Goal: Task Accomplishment & Management: Manage account settings

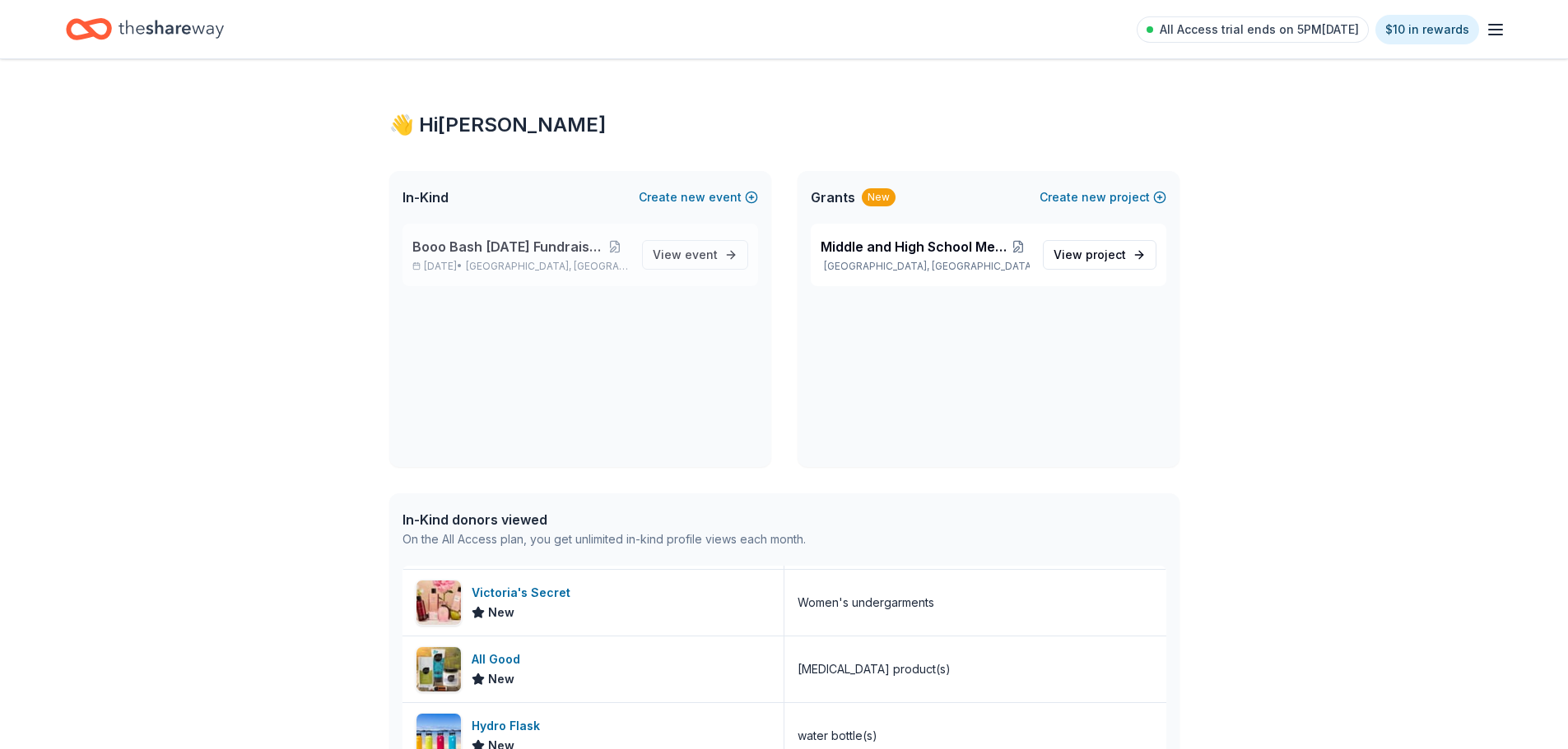
click at [647, 243] on div "Booo Bash [DATE] Fundraising Party [DATE] • [GEOGRAPHIC_DATA], [GEOGRAPHIC_DATA…" at bounding box center [581, 255] width 355 height 62
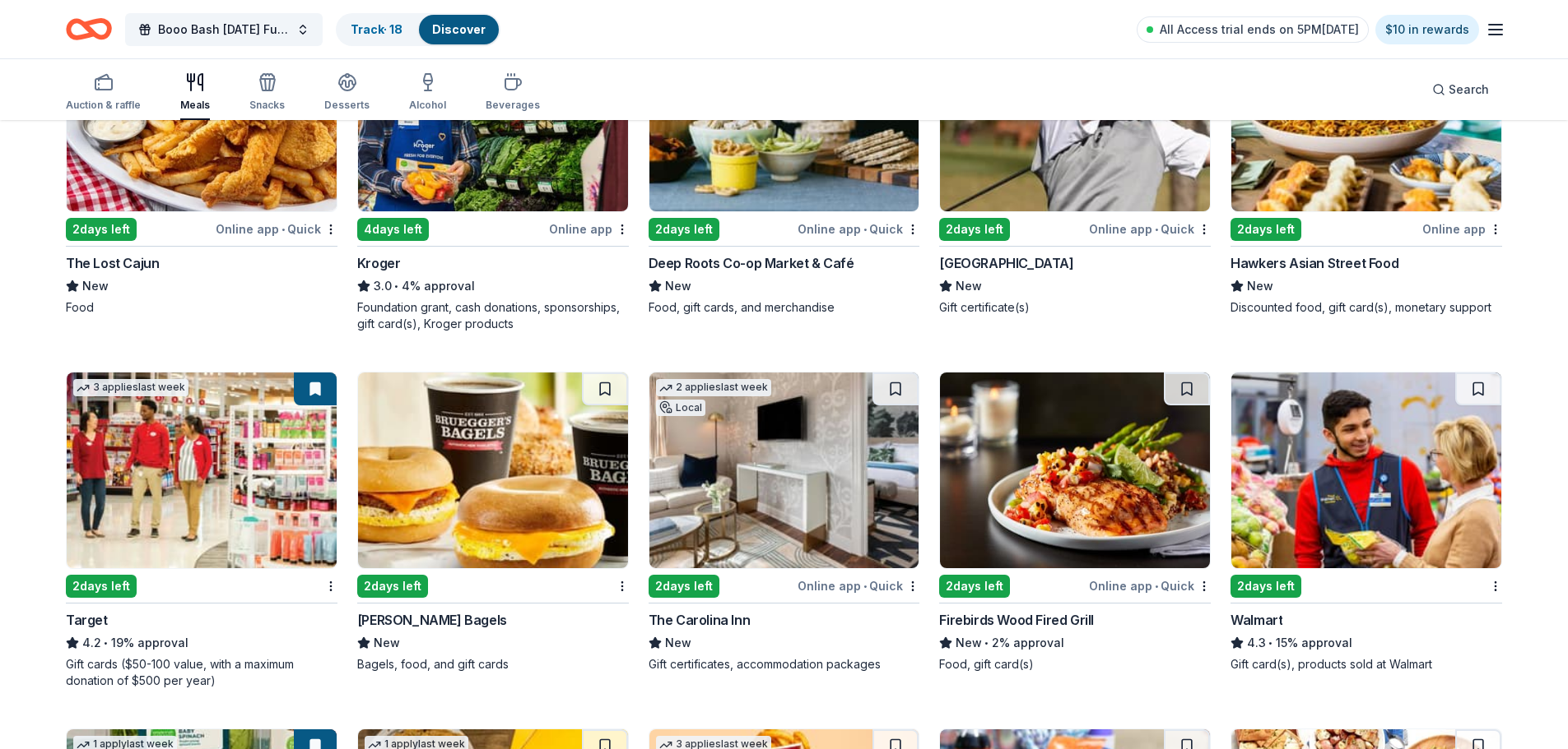
scroll to position [658, 0]
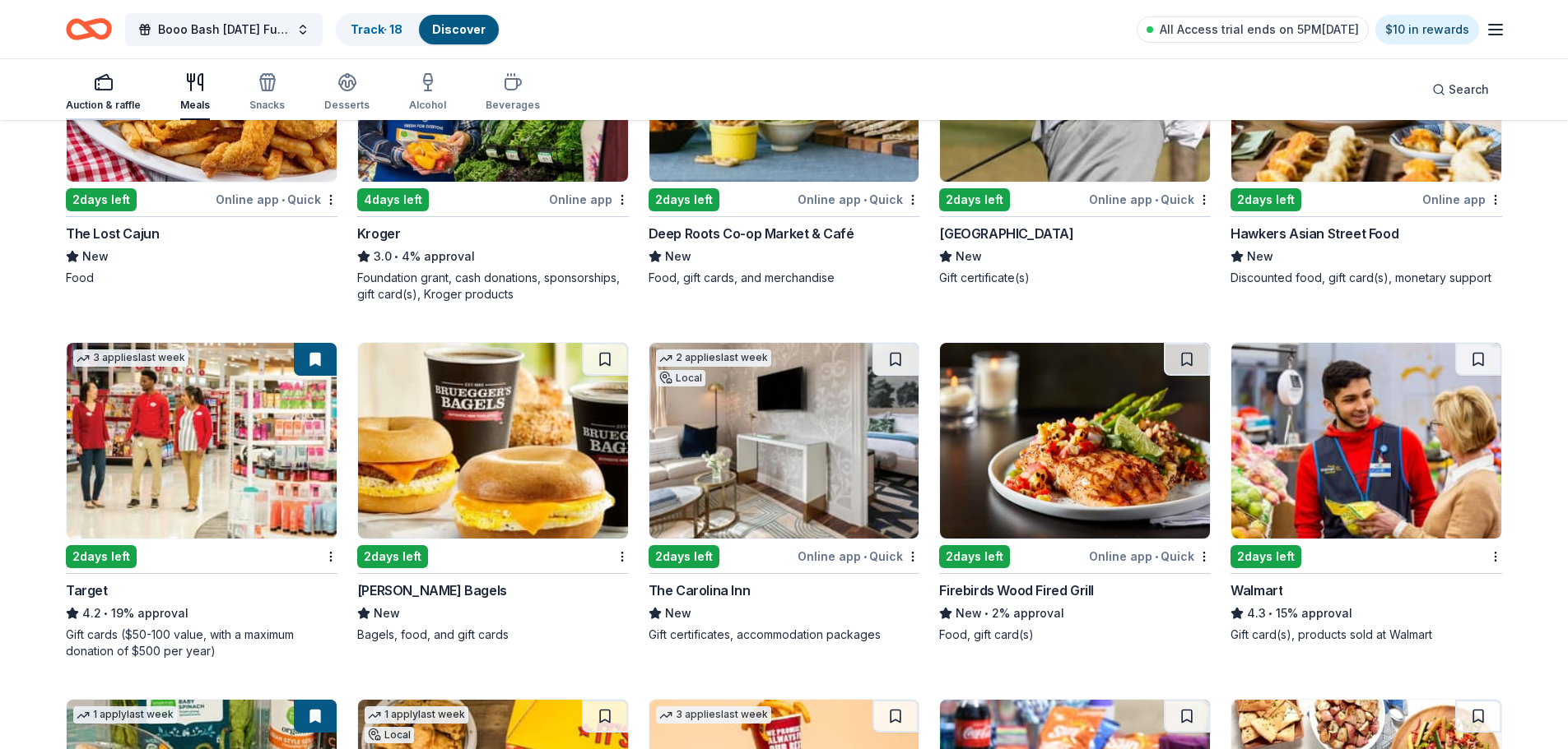
click at [92, 82] on div "button" at bounding box center [104, 82] width 75 height 20
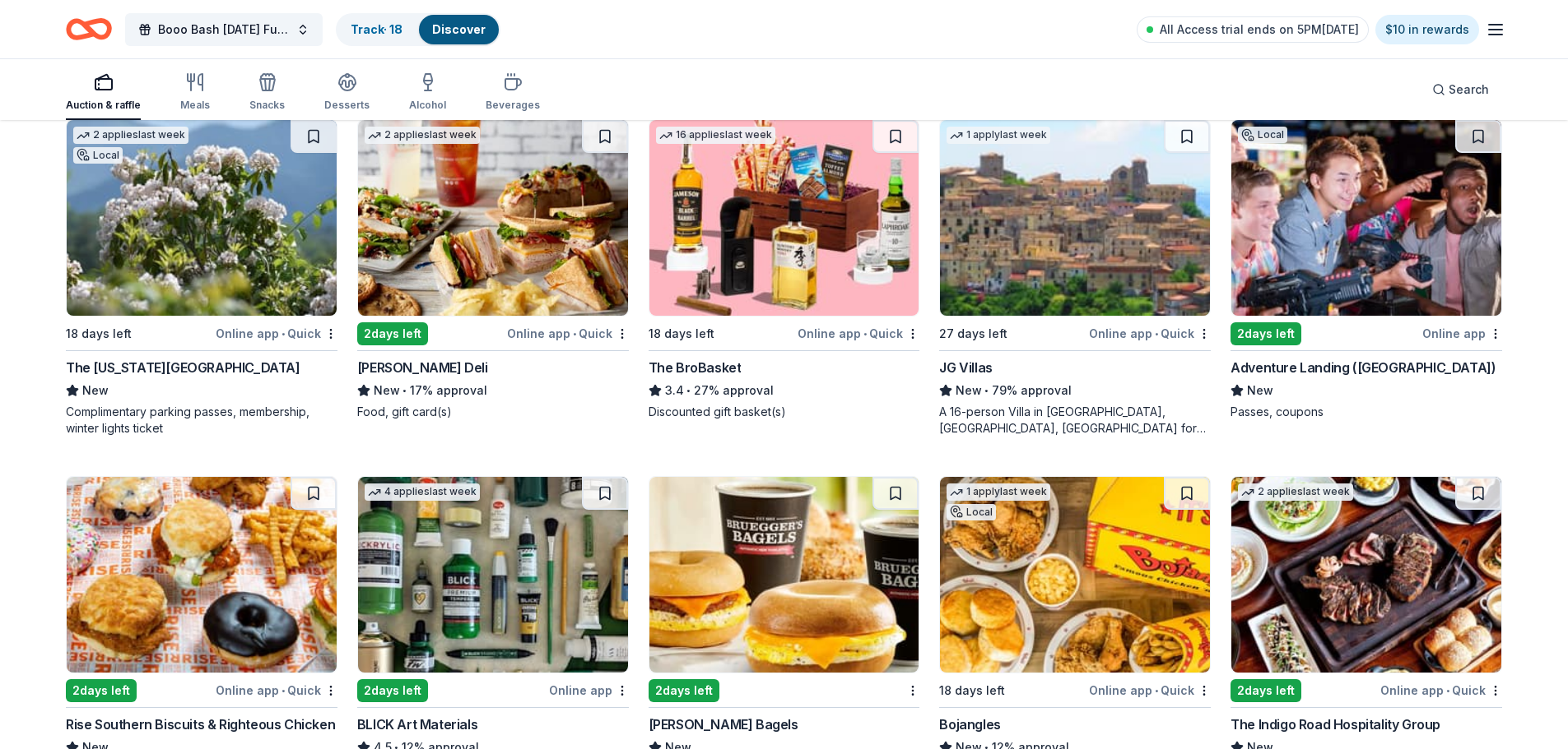
scroll to position [3043, 0]
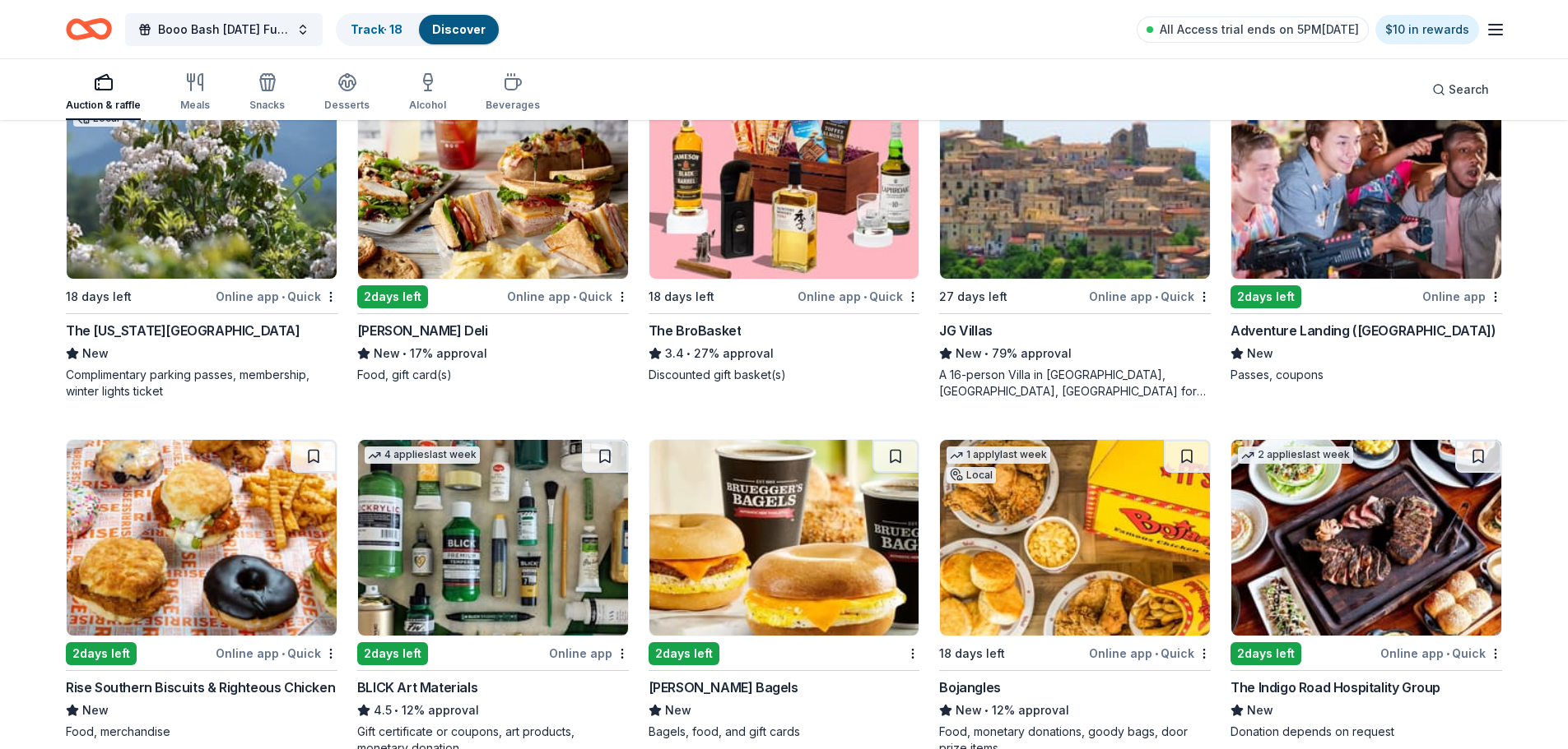
click at [542, 279] on img at bounding box center [493, 181] width 270 height 195
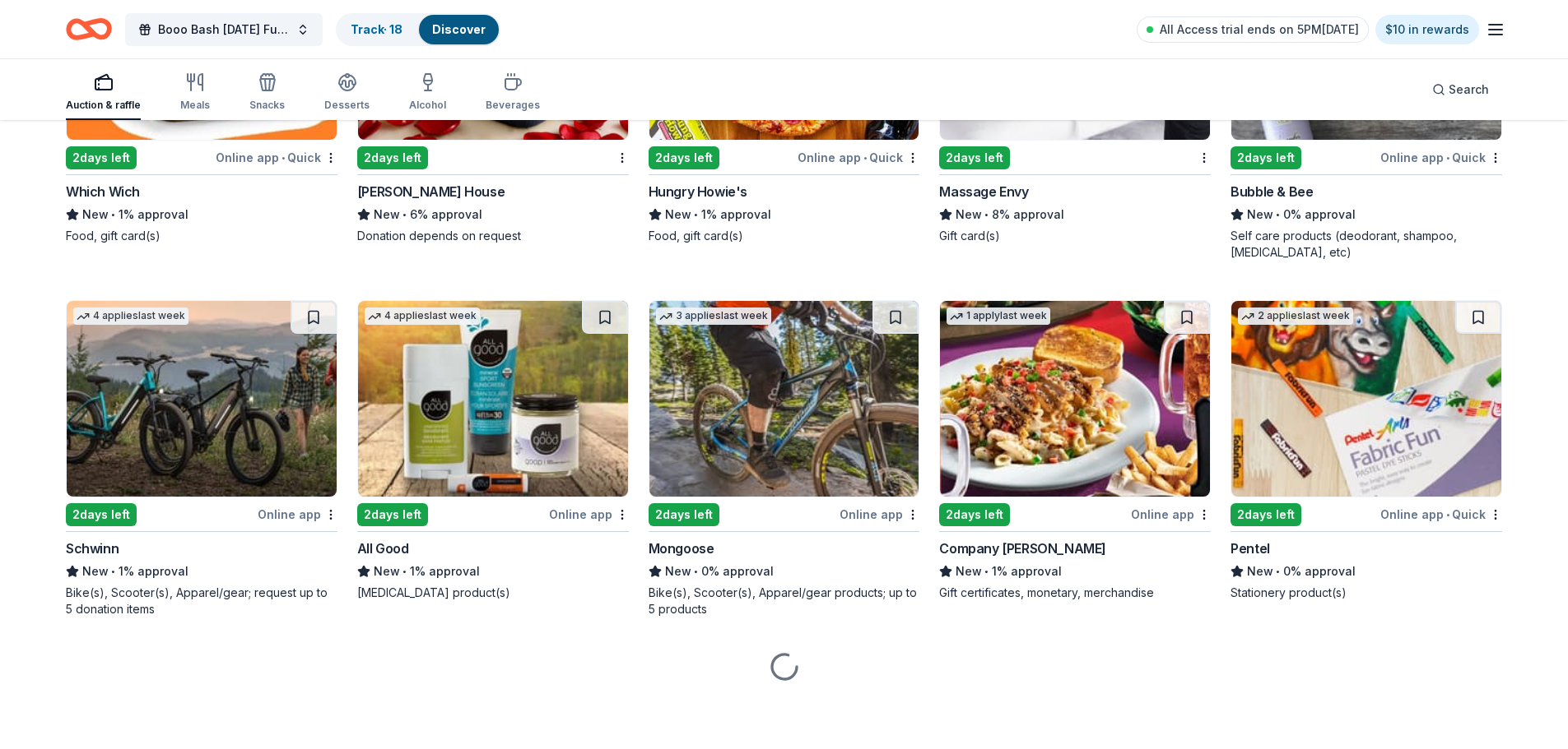
scroll to position [9706, 0]
click at [1045, 140] on img at bounding box center [1074, 41] width 270 height 195
click at [391, 24] on link "Track · 18" at bounding box center [376, 30] width 52 height 14
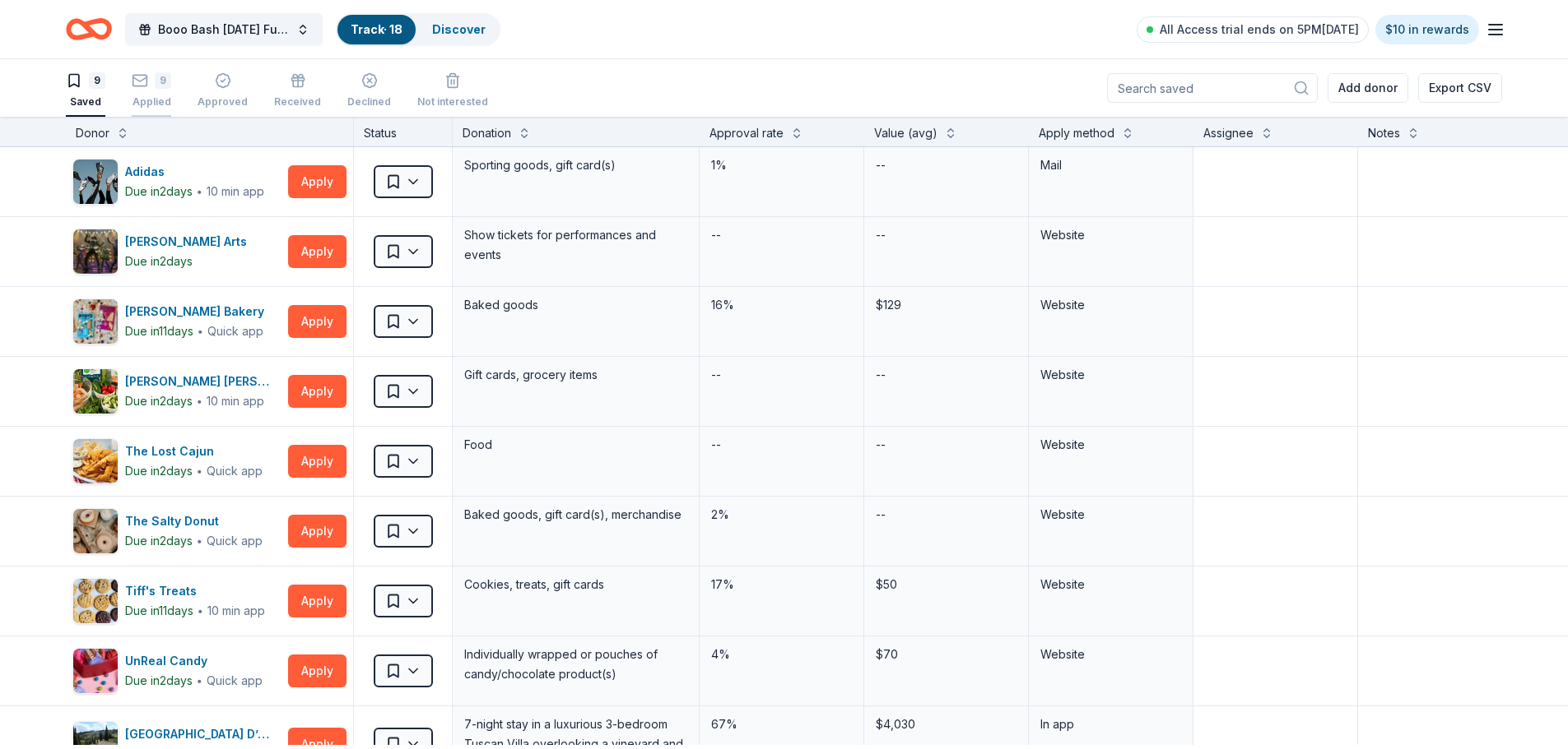
click at [169, 86] on div "9" at bounding box center [163, 80] width 17 height 17
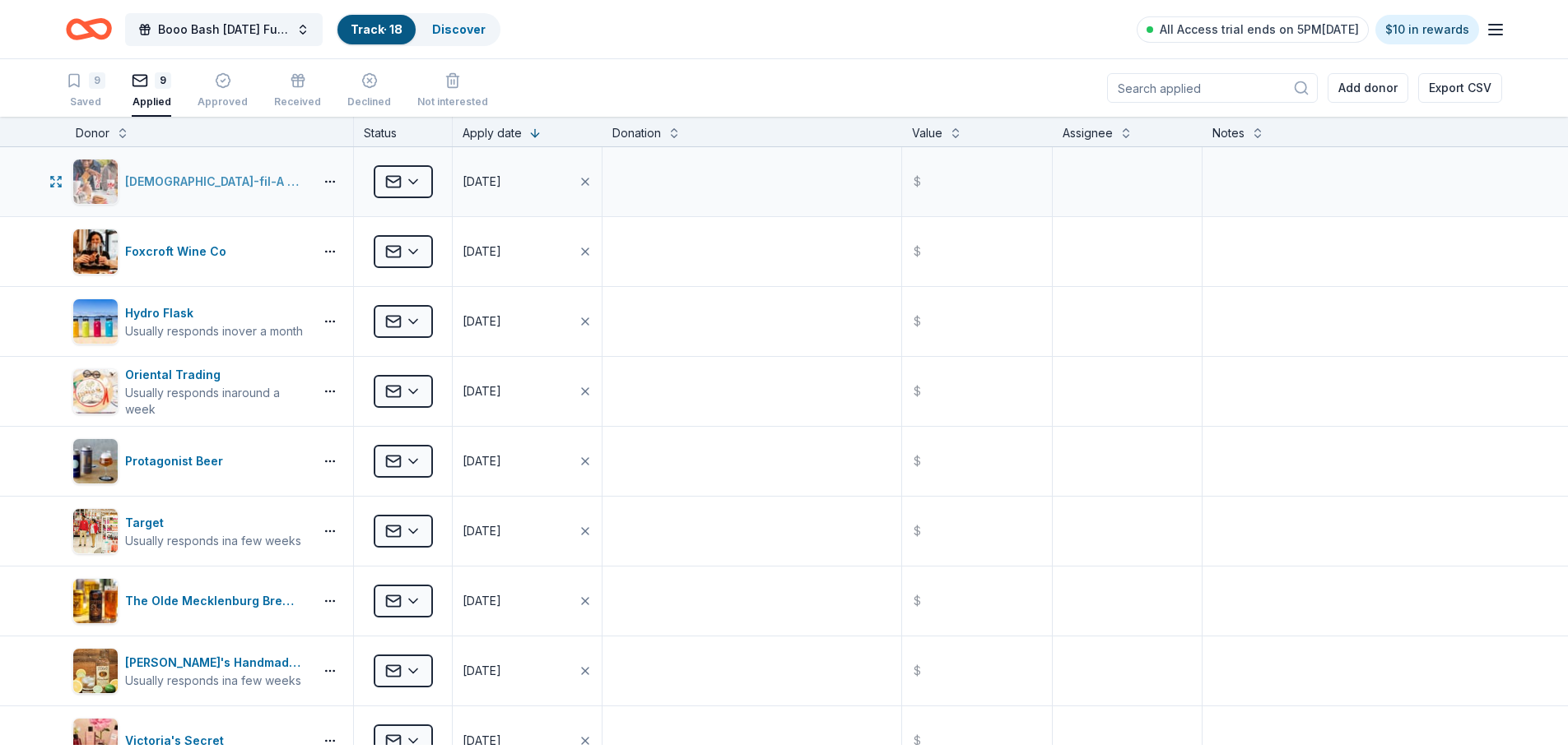
scroll to position [82, 0]
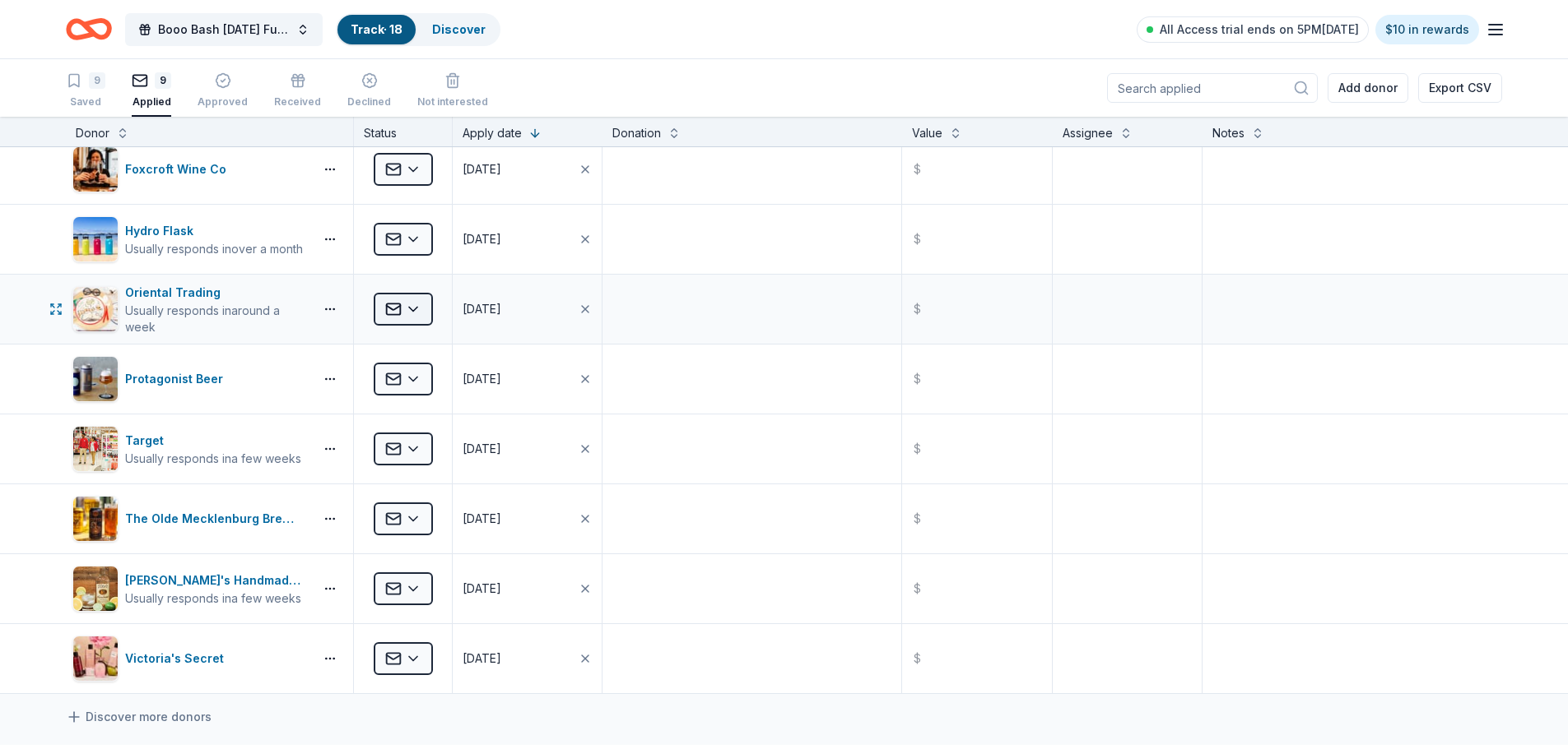
click at [420, 314] on html "Booo Bash [DATE] Fundraising Party Track · 18 Discover All Access trial ends on…" at bounding box center [784, 374] width 1568 height 749
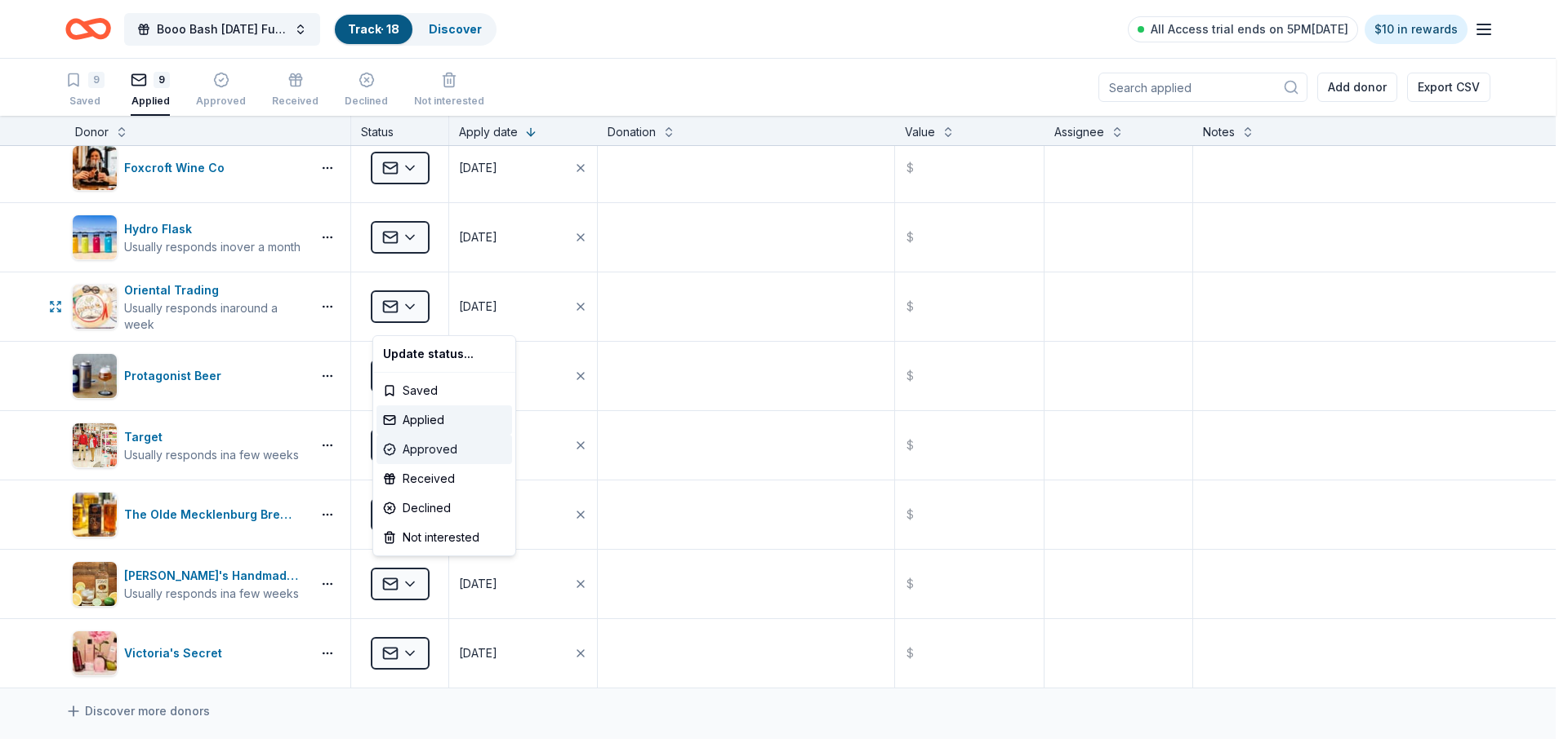
click at [447, 464] on div "Approved" at bounding box center [444, 449] width 135 height 29
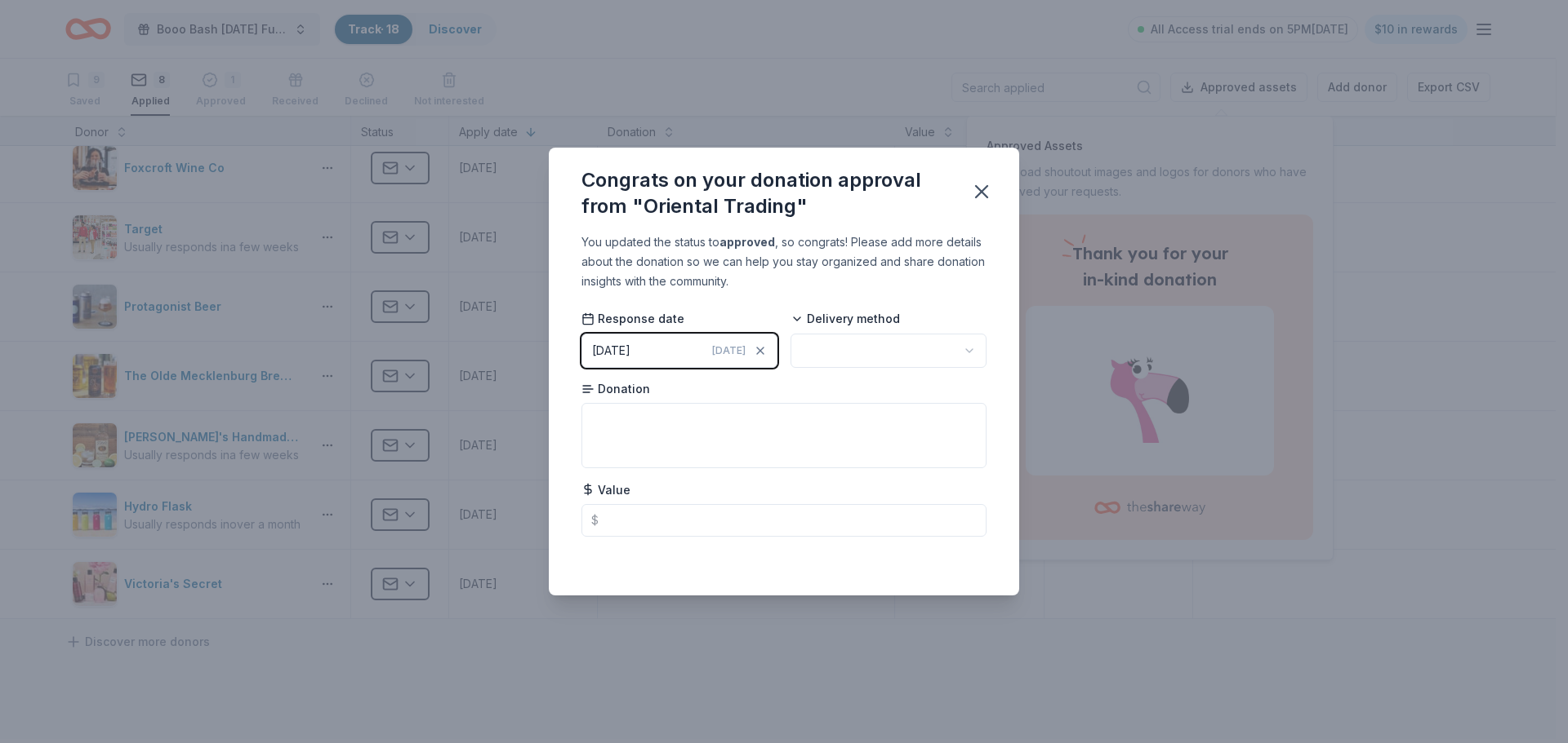
click at [651, 345] on button "[DATE] [DATE]" at bounding box center [680, 350] width 196 height 34
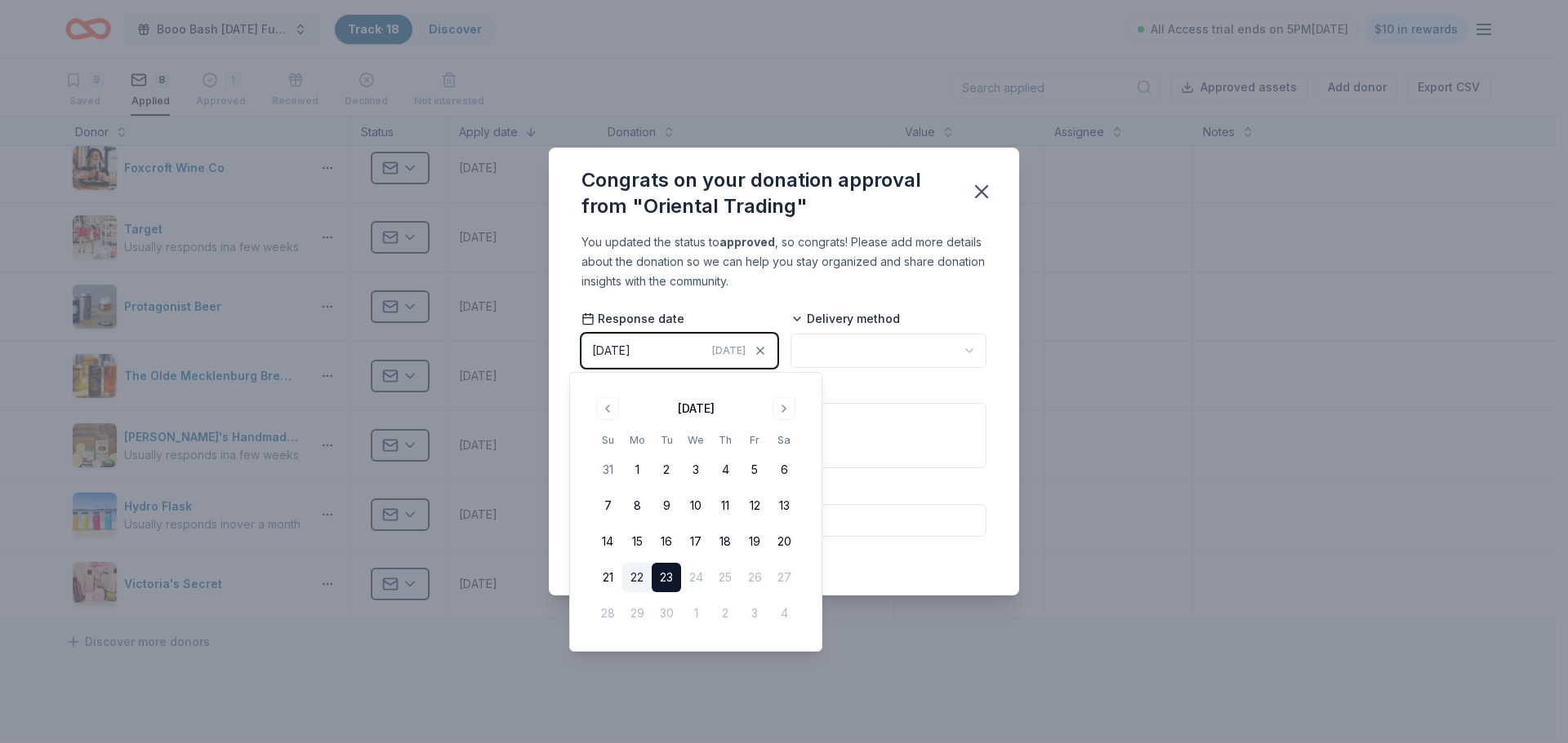
click at [638, 591] on button "22" at bounding box center [637, 578] width 29 height 29
click at [708, 348] on button "[DATE]" at bounding box center [680, 350] width 196 height 34
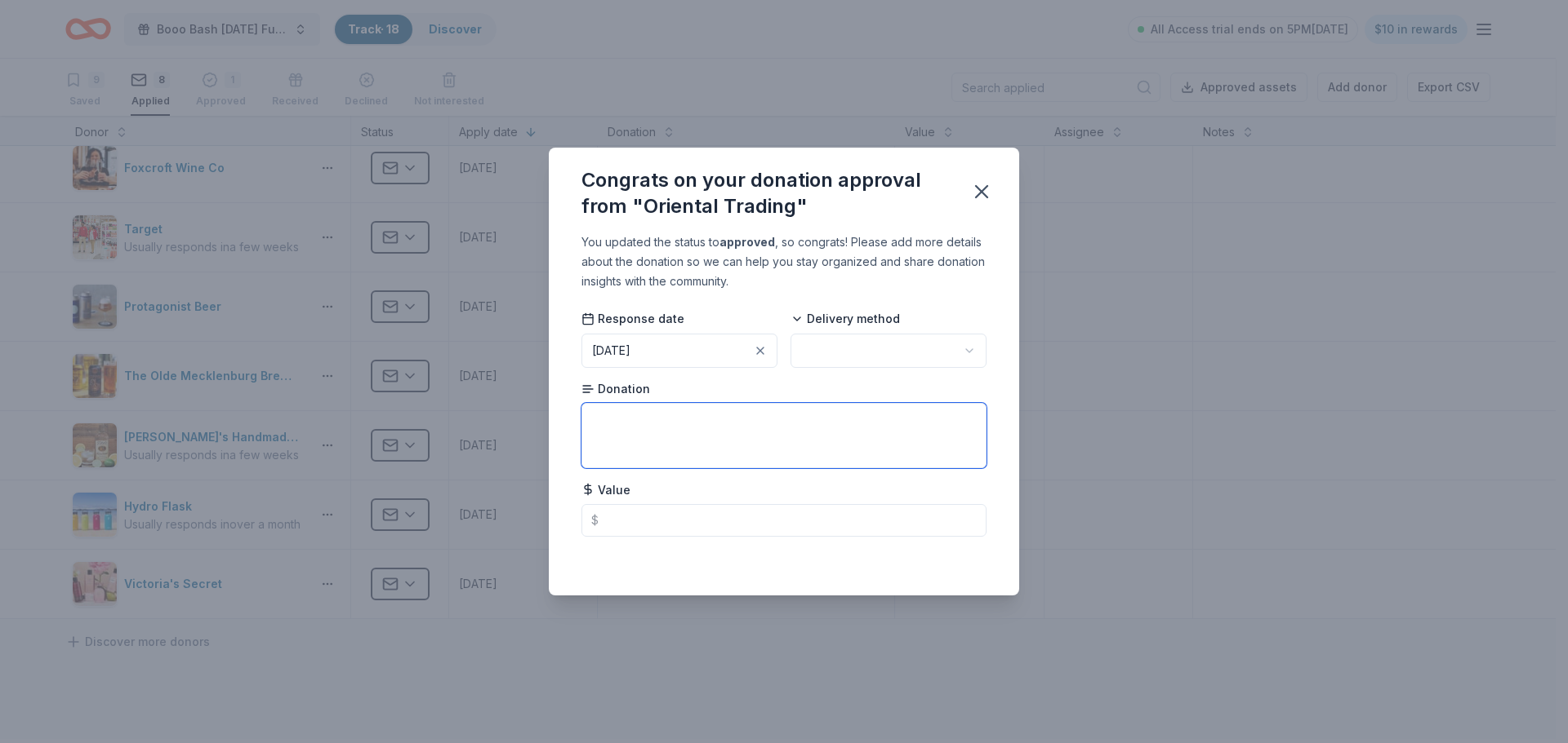
click at [660, 417] on textarea at bounding box center [784, 436] width 404 height 66
click at [884, 350] on html "Booo Bash [DATE] Fundraising Party Track · 18 Discover All Access trial ends on…" at bounding box center [784, 371] width 1568 height 743
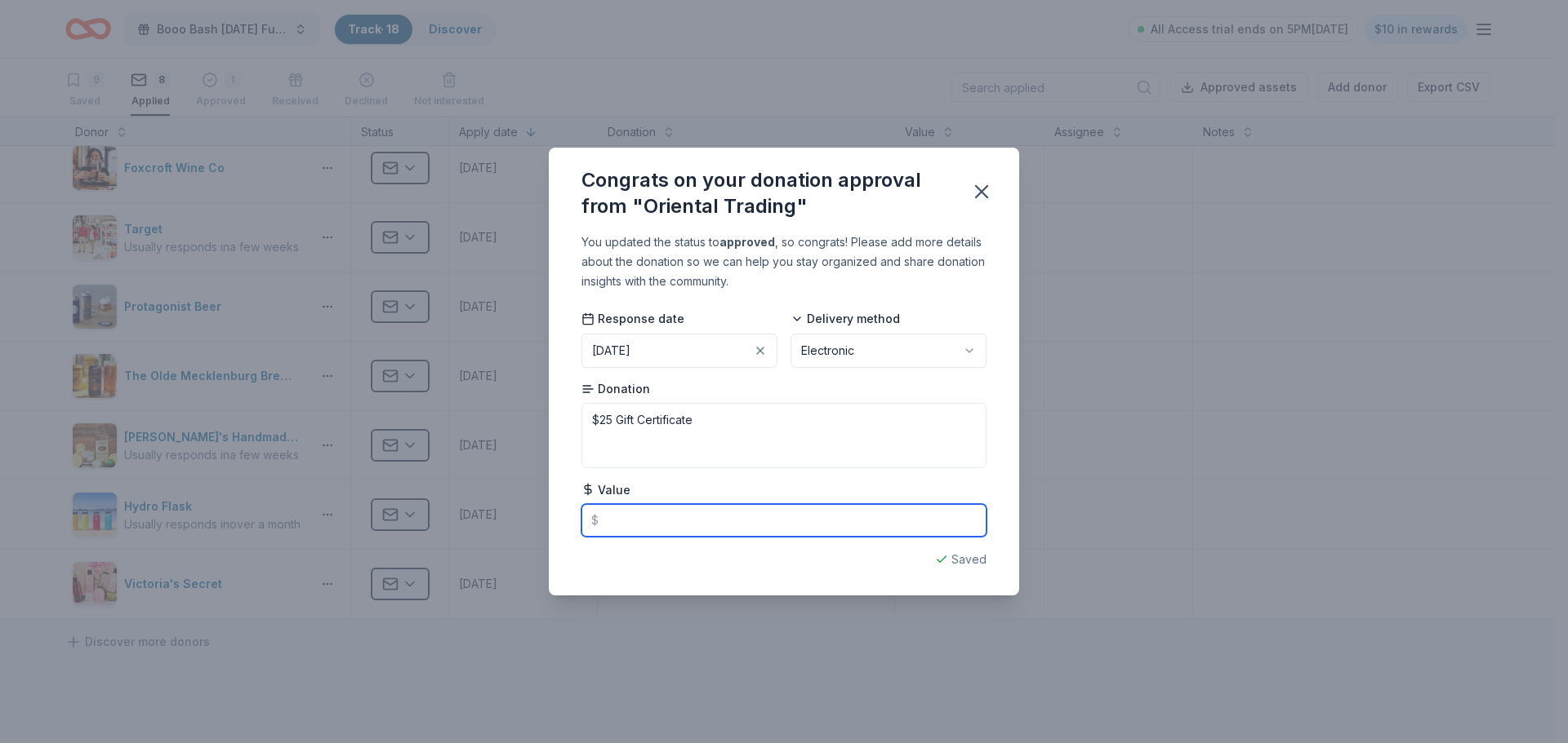
click at [651, 532] on input "text" at bounding box center [784, 520] width 404 height 32
drag, startPoint x: 603, startPoint y: 426, endPoint x: 546, endPoint y: 426, distance: 57.0
click at [548, 426] on div "You updated the status to approved , so congrats! Please add more details about…" at bounding box center [784, 414] width 470 height 363
click at [655, 518] on input "text" at bounding box center [784, 520] width 404 height 32
type textarea "Gift Certificate"
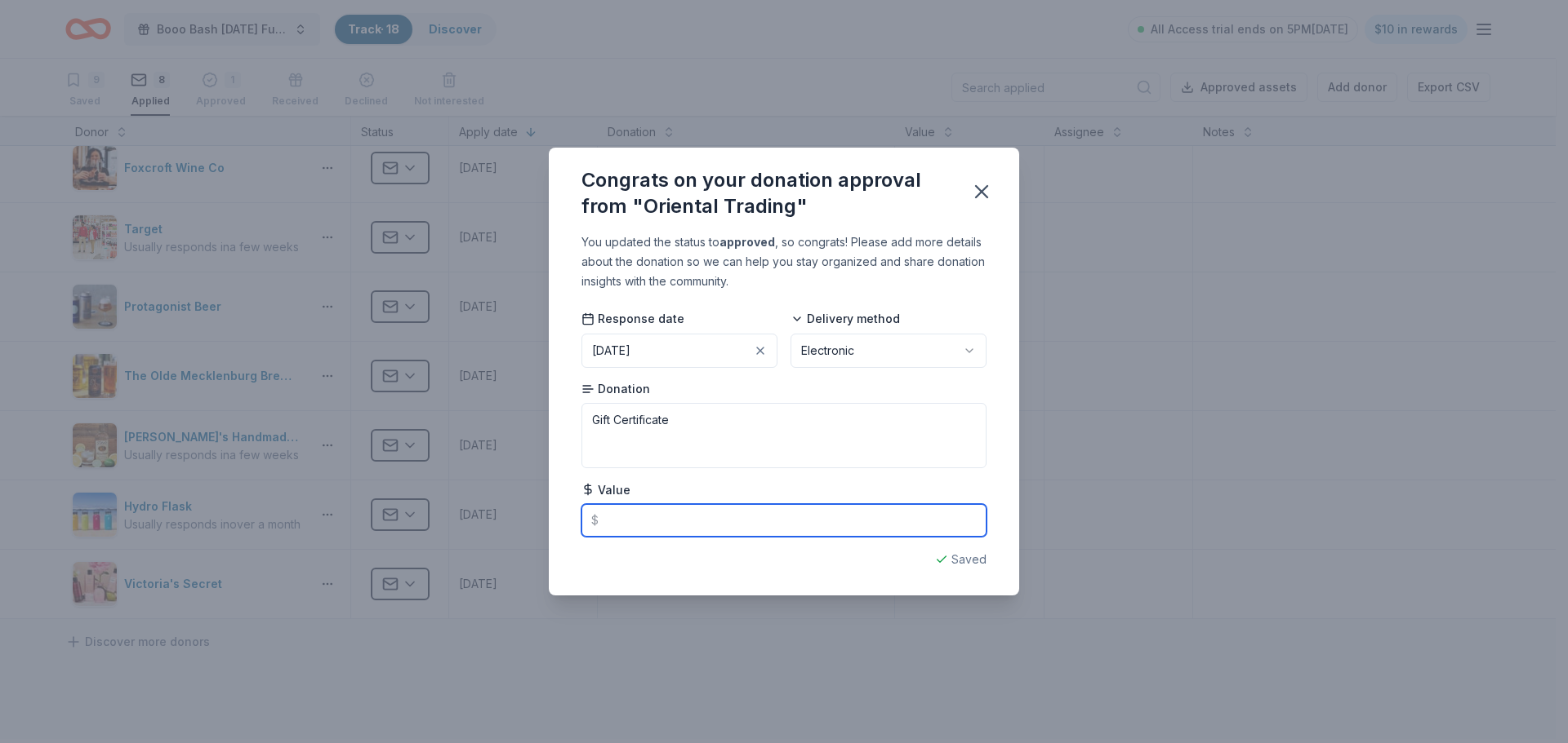
paste input "text"
type input "25.00"
click at [989, 180] on icon "button" at bounding box center [980, 191] width 23 height 23
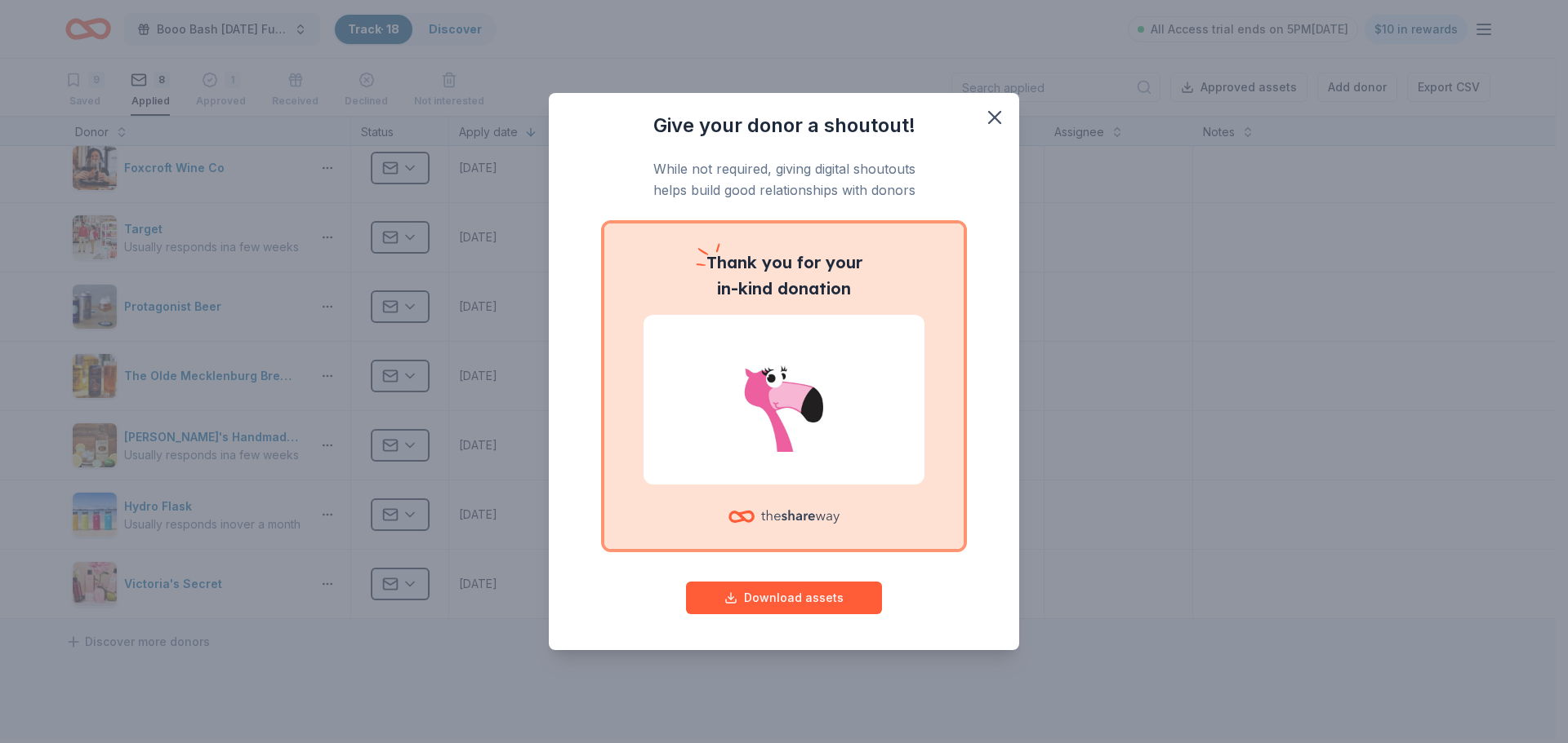
click at [797, 292] on p "Thank you for your in-kind donation" at bounding box center [784, 275] width 281 height 52
click at [1006, 108] on icon "button" at bounding box center [994, 116] width 23 height 23
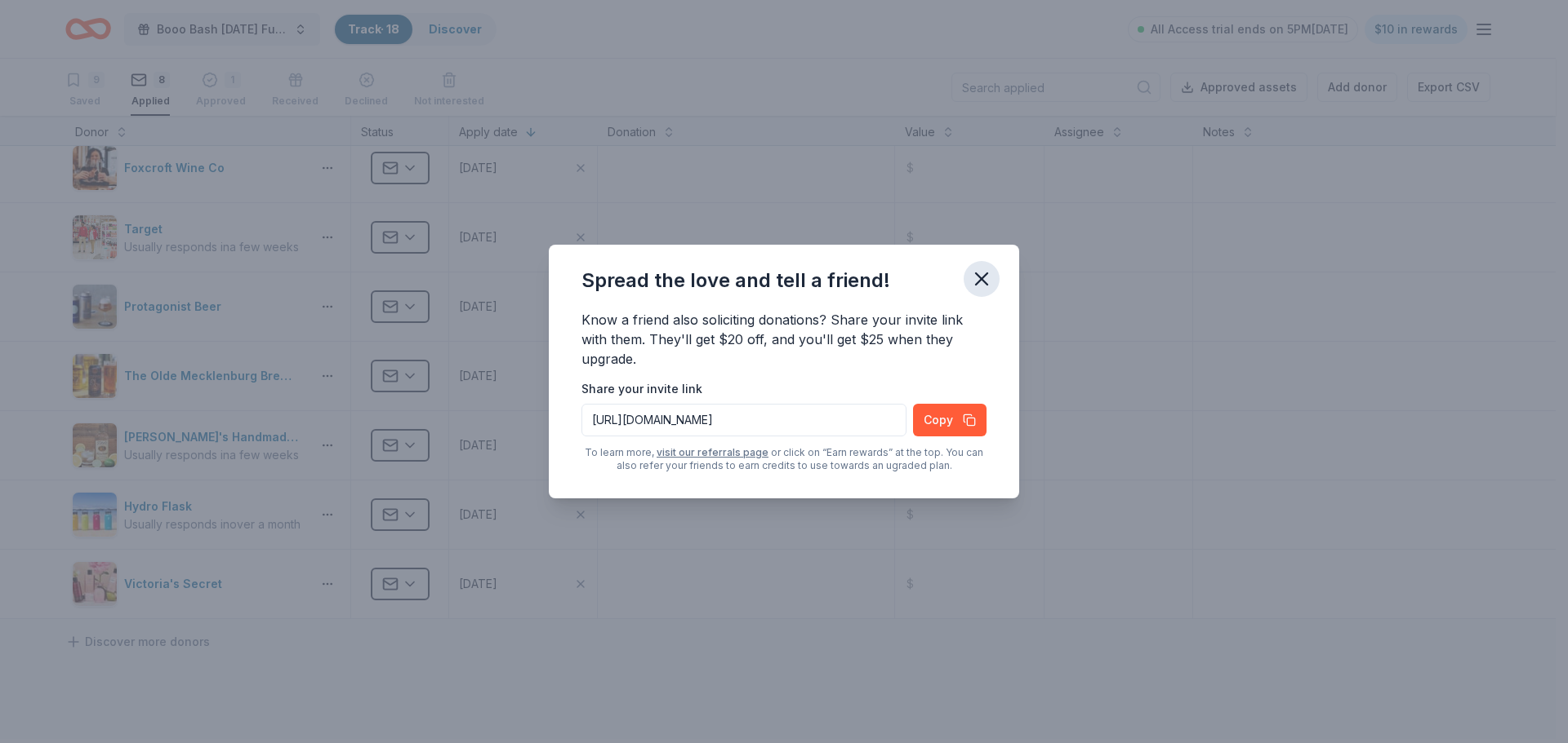
click at [986, 272] on icon "button" at bounding box center [980, 278] width 23 height 23
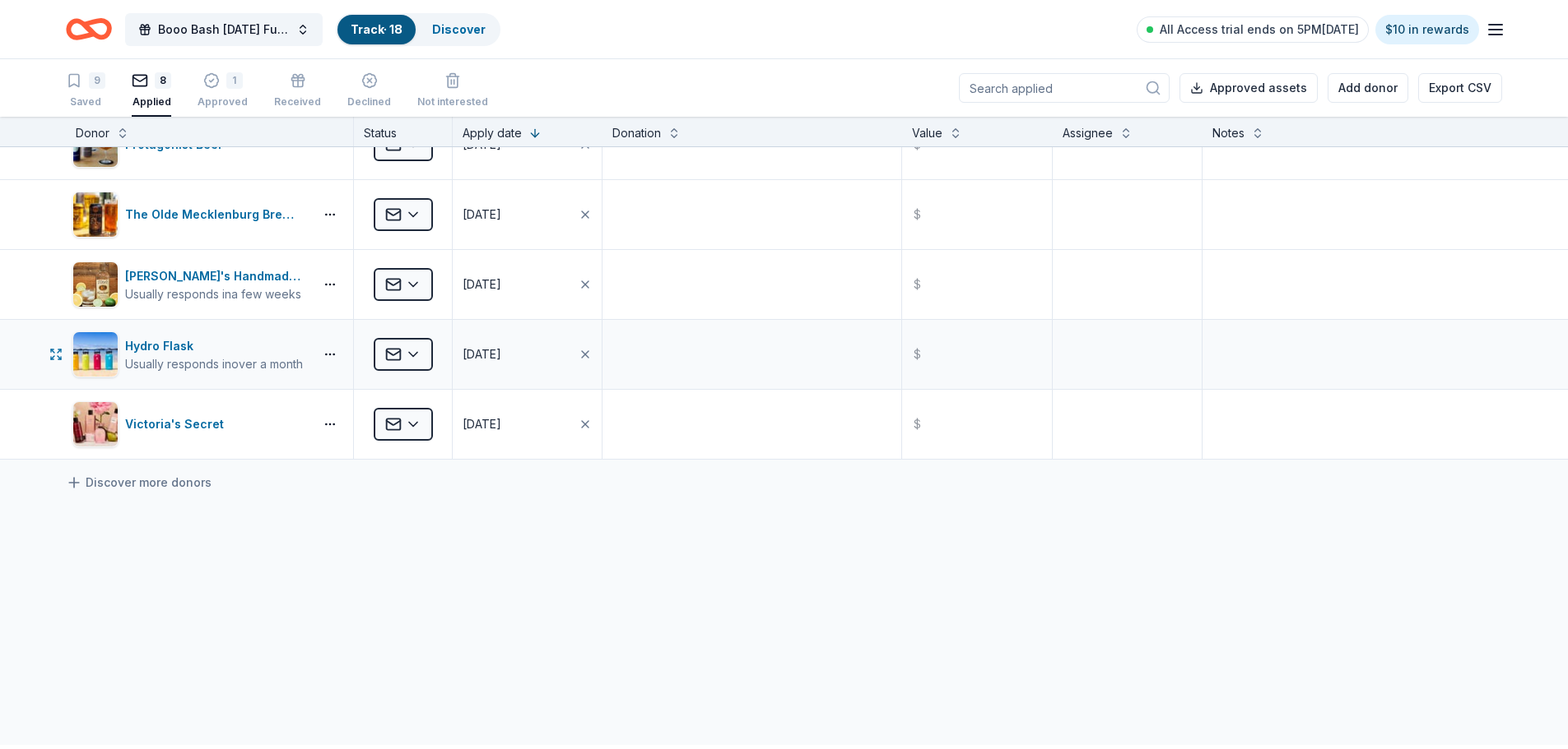
scroll to position [0, 0]
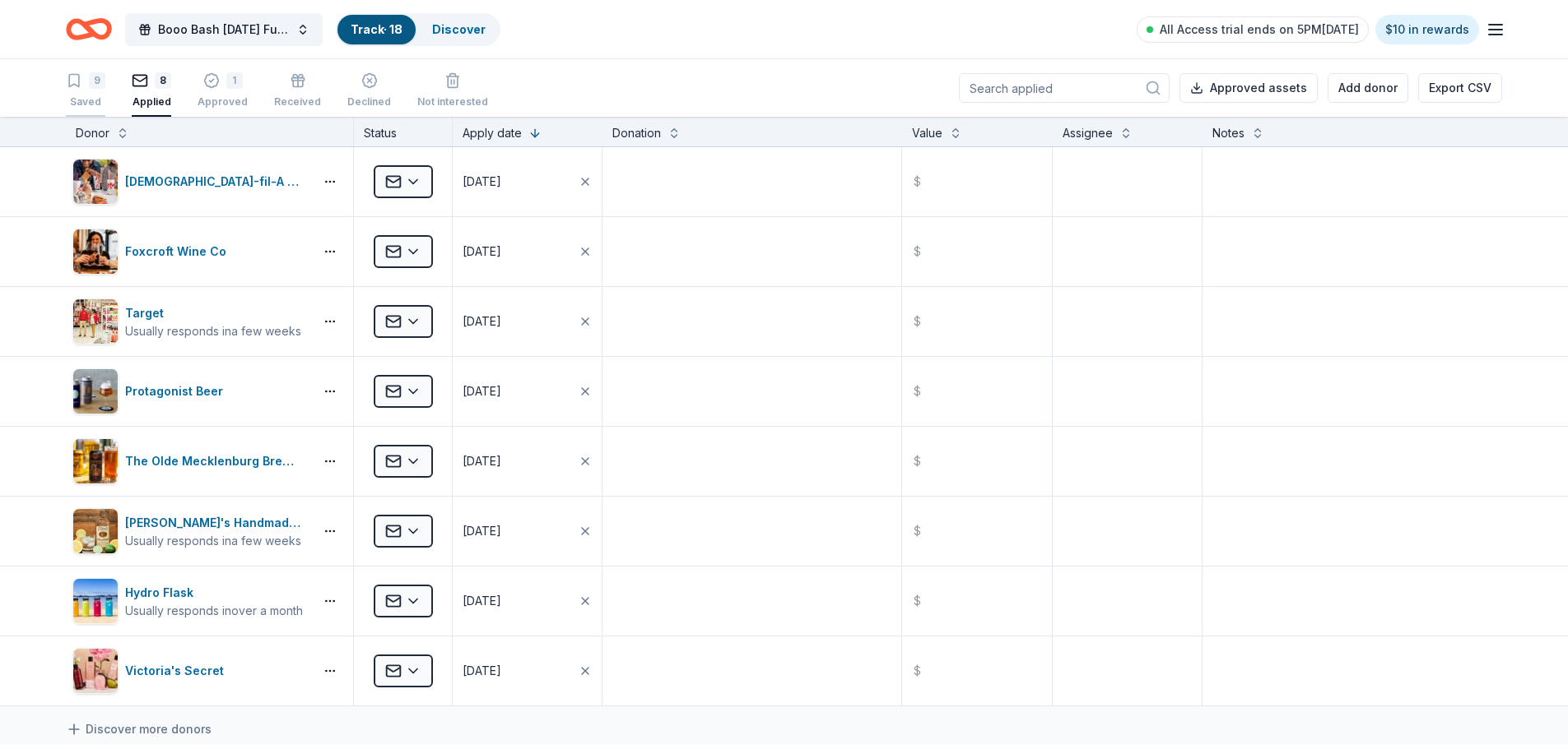
click at [104, 89] on div "9" at bounding box center [97, 80] width 17 height 17
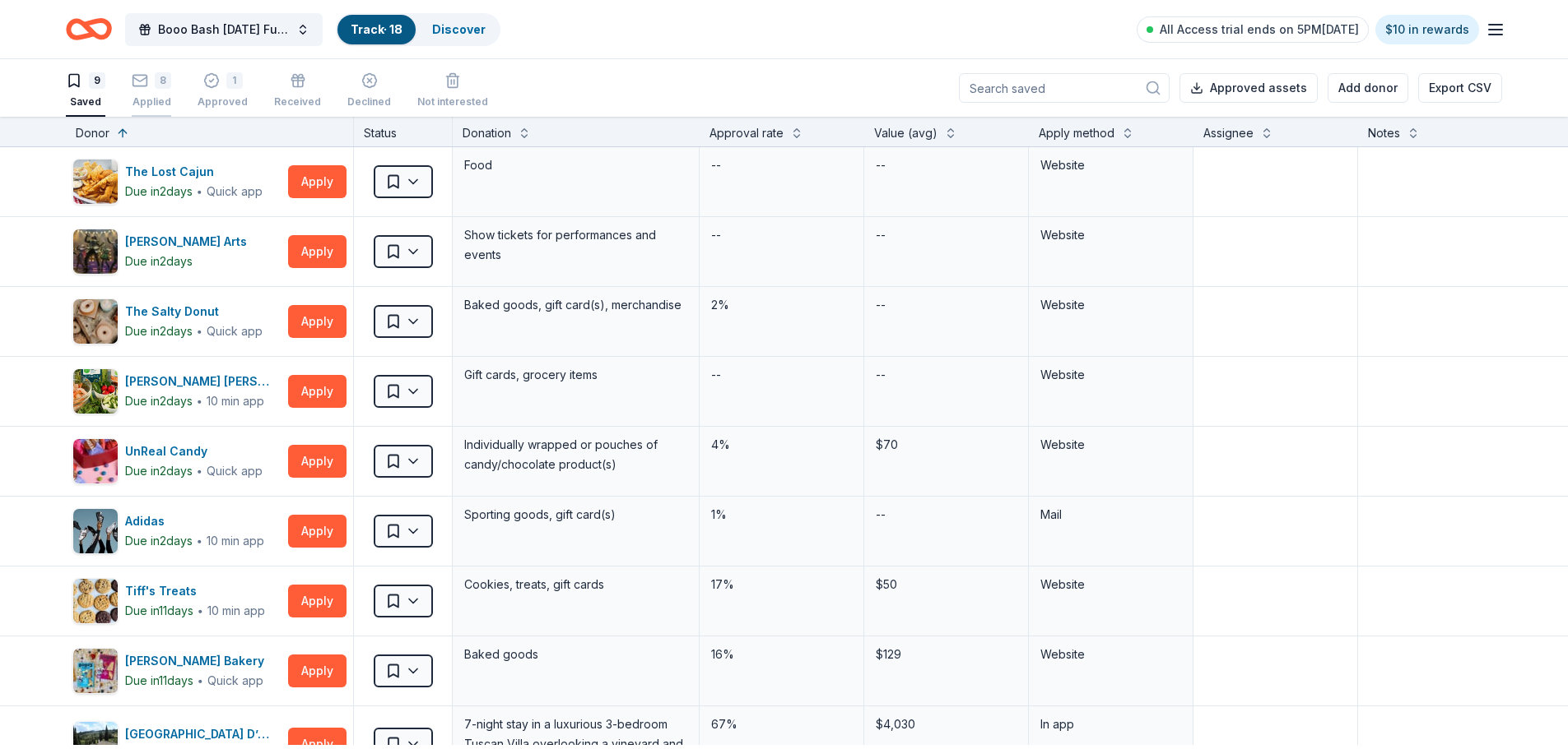
click at [171, 100] on div "Applied" at bounding box center [151, 102] width 39 height 13
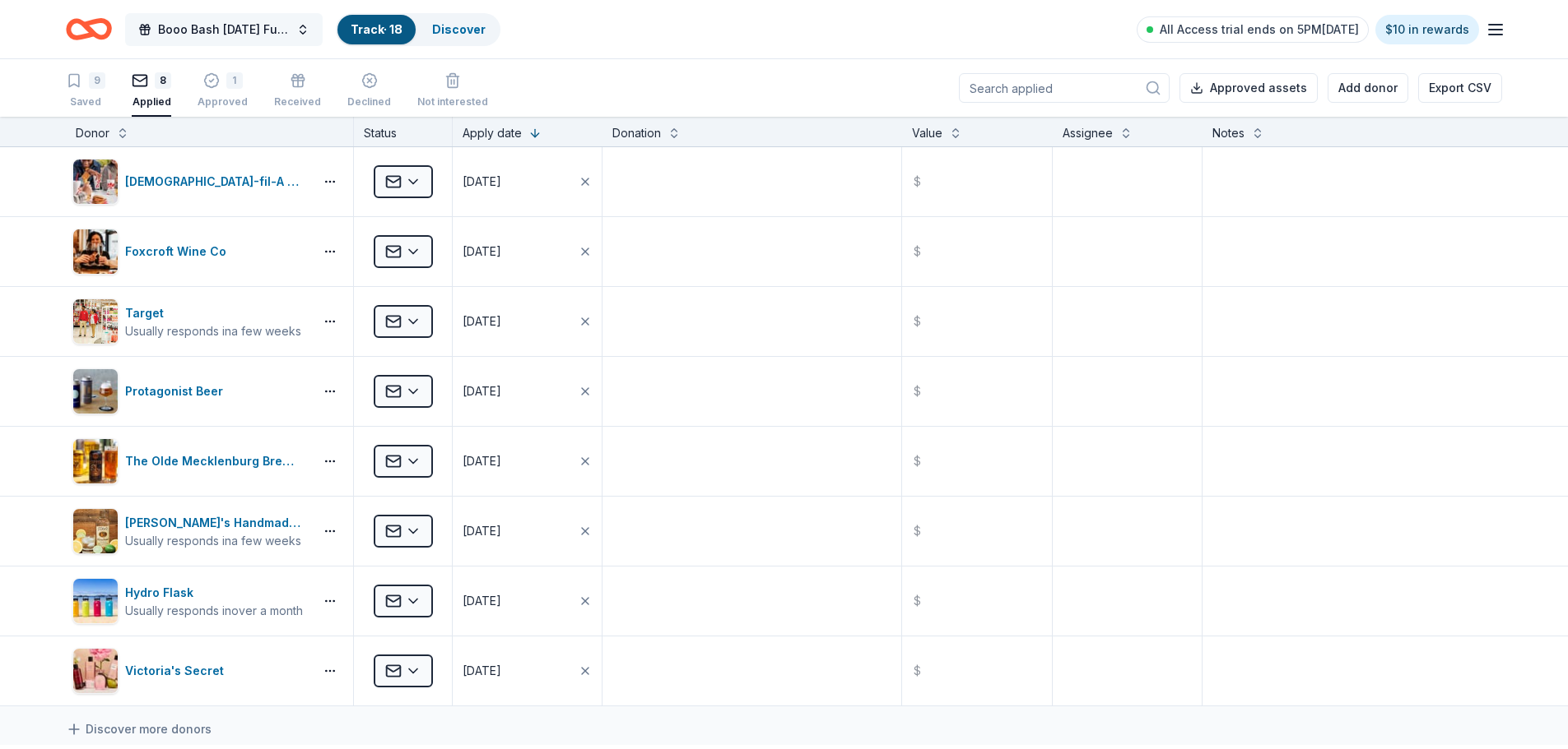
click at [206, 24] on span "Booo Bash [DATE] Fundraising Party" at bounding box center [223, 30] width 131 height 20
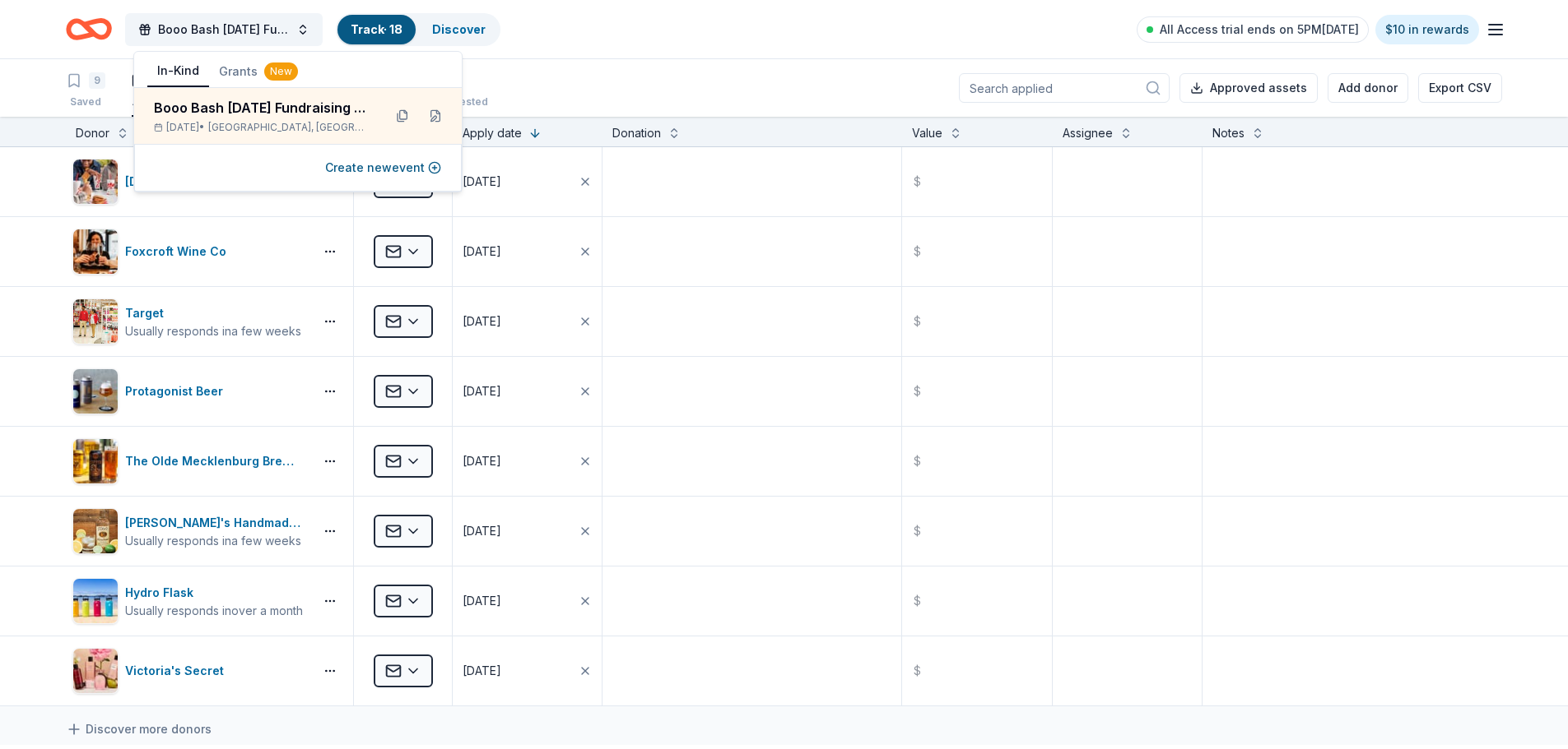
drag, startPoint x: 645, startPoint y: 23, endPoint x: 562, endPoint y: 23, distance: 83.0
click at [643, 23] on div "Booo Bash [DATE] Fundraising Party Track · 18 Discover All Access trial ends on…" at bounding box center [784, 29] width 1437 height 38
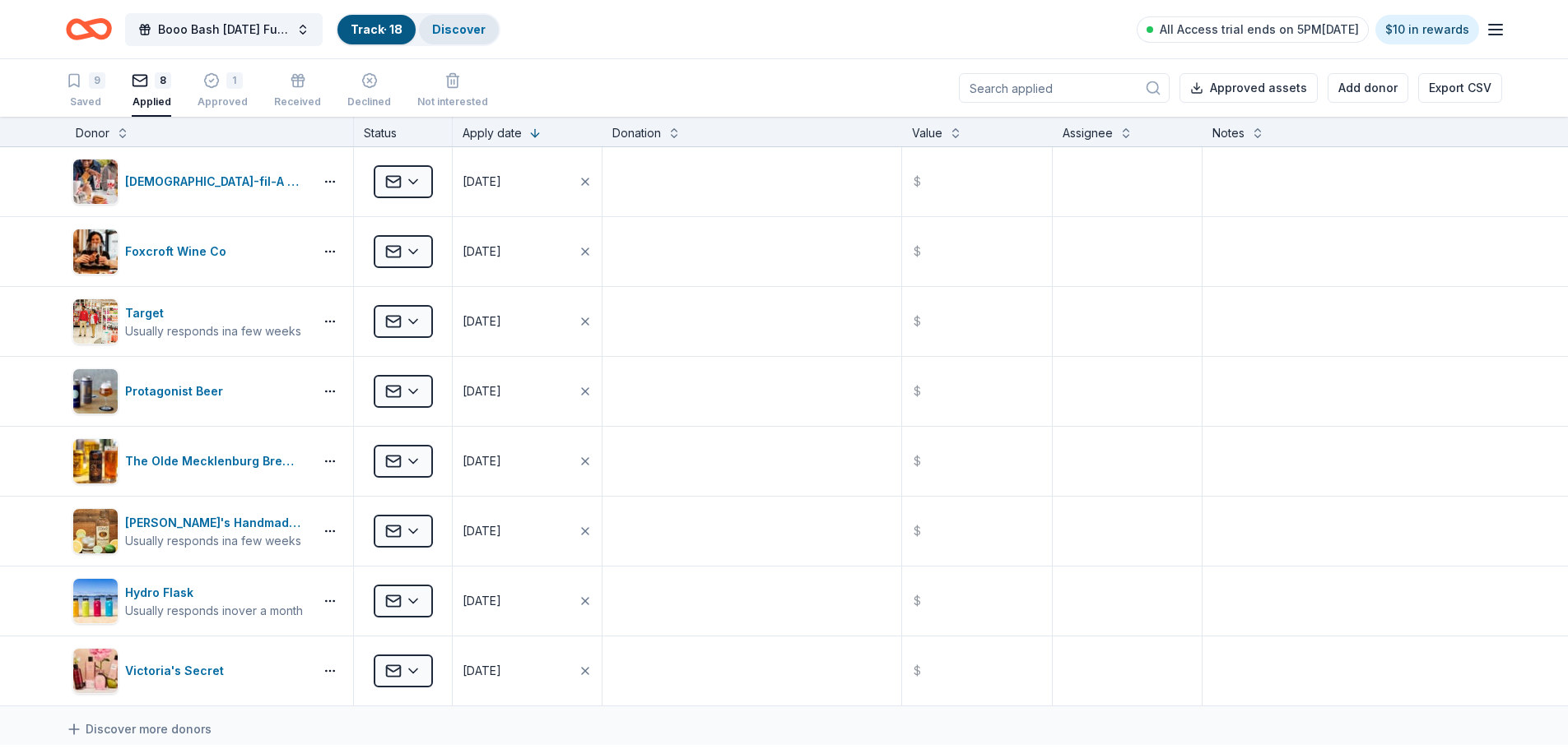
click at [499, 16] on div "Discover" at bounding box center [458, 30] width 80 height 30
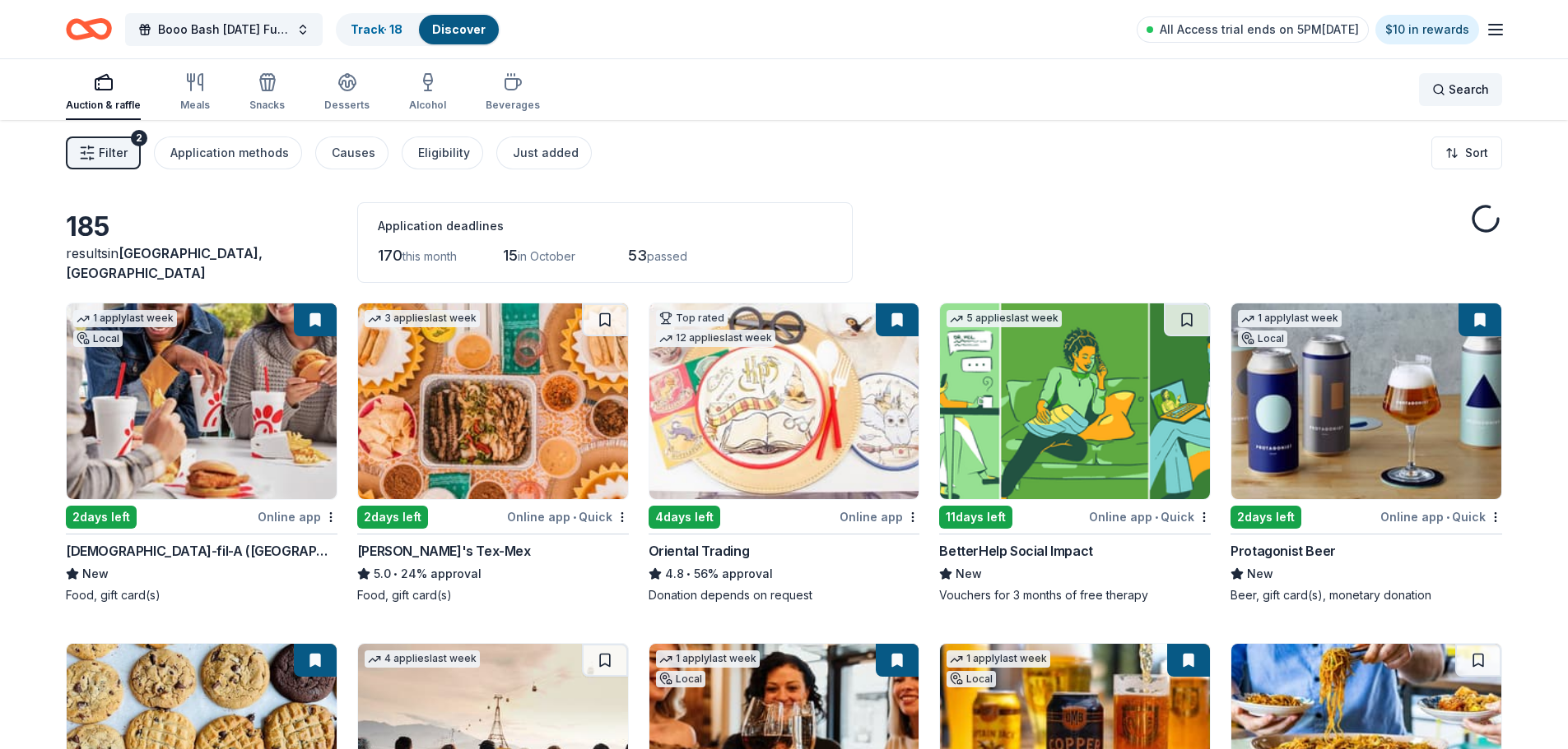
click at [1457, 84] on span "Search" at bounding box center [1468, 90] width 40 height 20
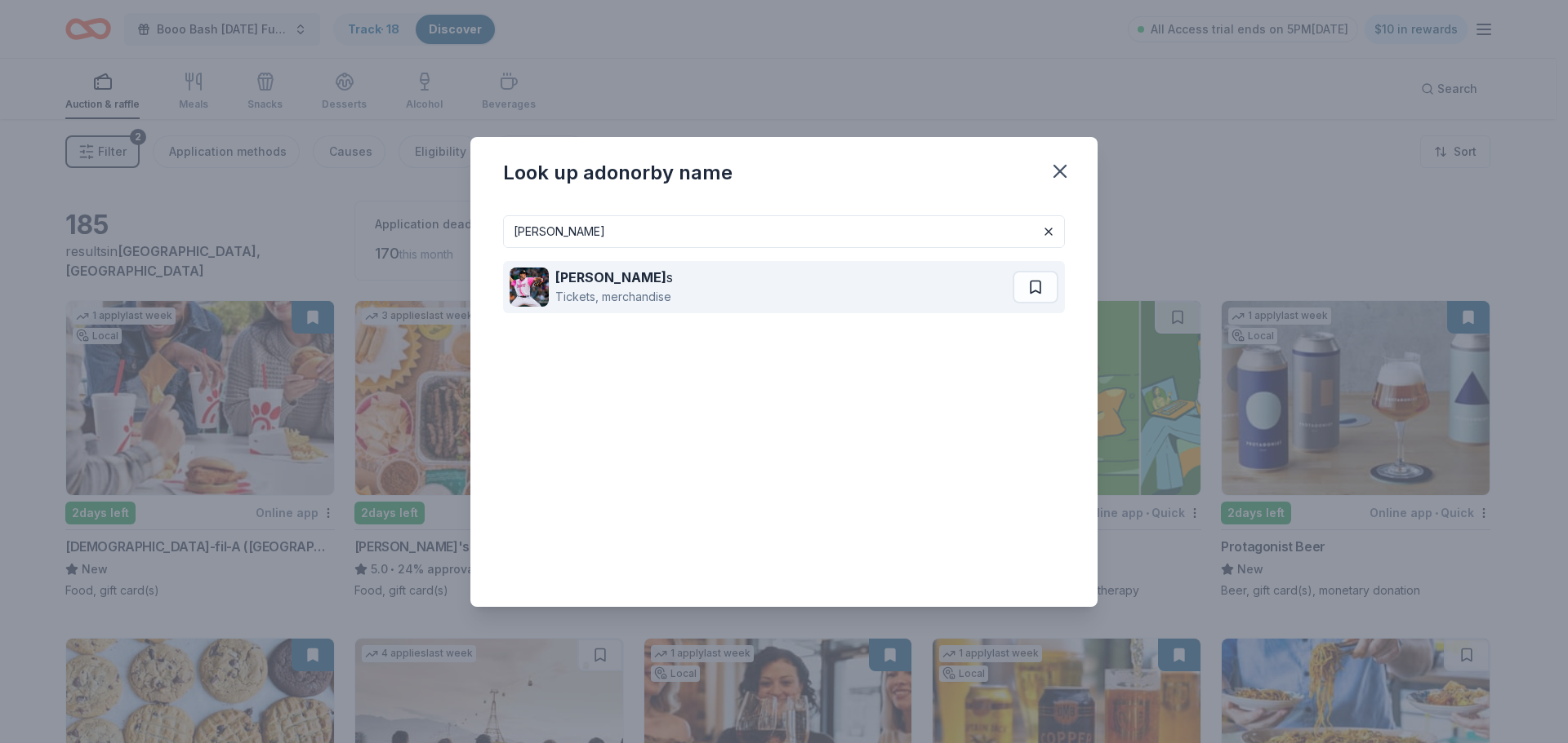
type input "[PERSON_NAME]"
click at [713, 281] on div "[PERSON_NAME] s Tickets, merchandise" at bounding box center [761, 287] width 503 height 52
click at [832, 287] on div "[PERSON_NAME] s Tickets, merchandise" at bounding box center [762, 287] width 506 height 52
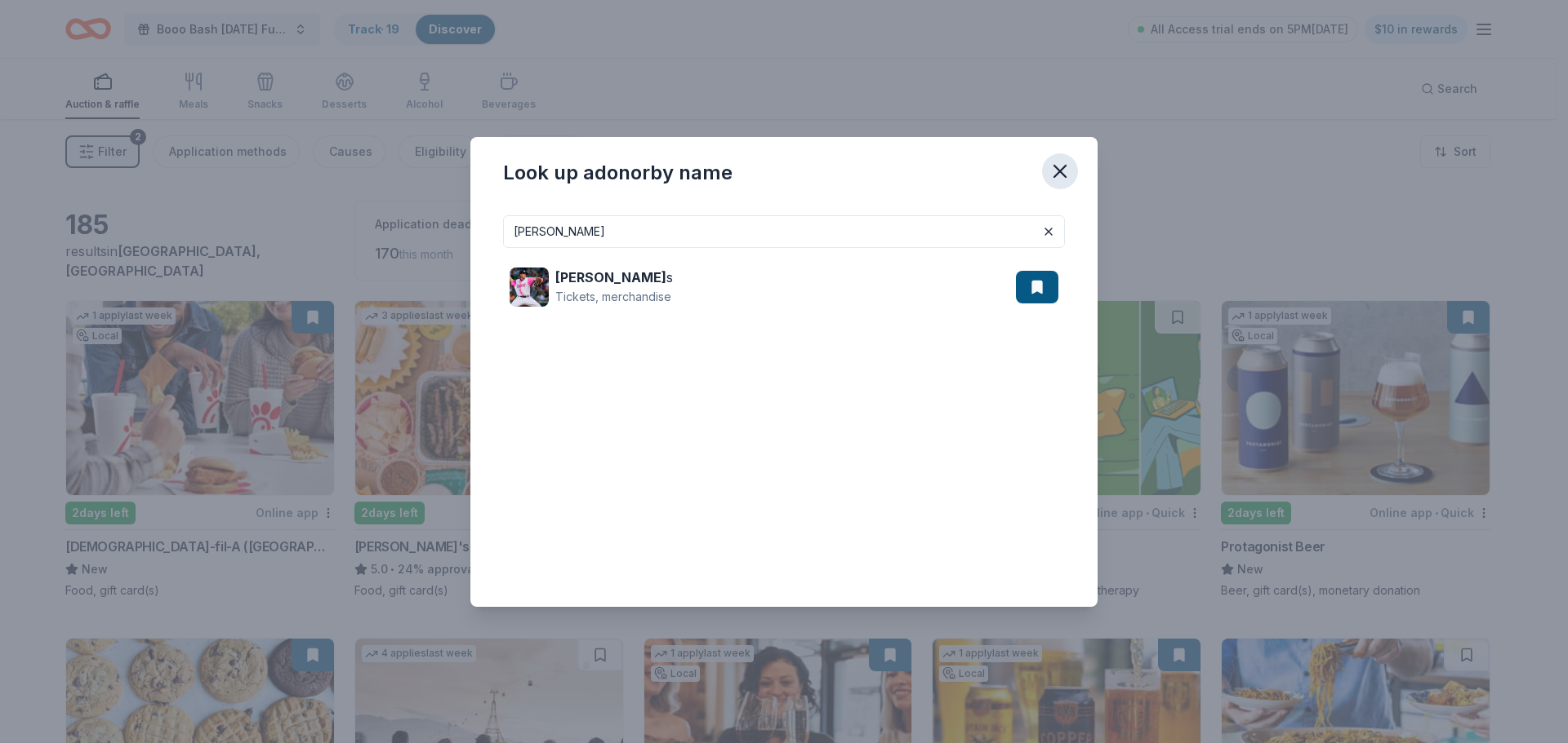
click at [1066, 165] on icon "button" at bounding box center [1060, 171] width 12 height 12
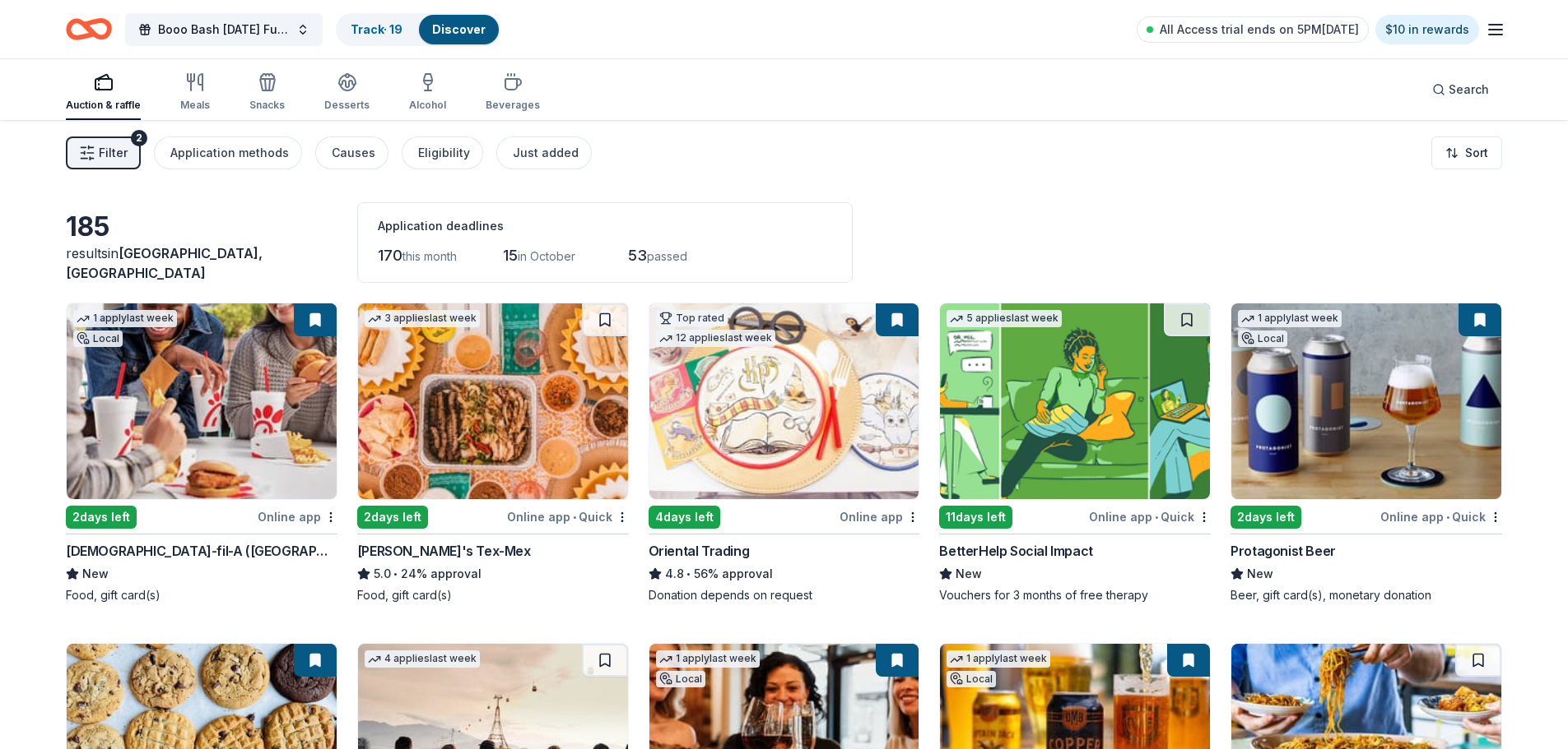
click at [121, 163] on span "Filter" at bounding box center [113, 153] width 29 height 20
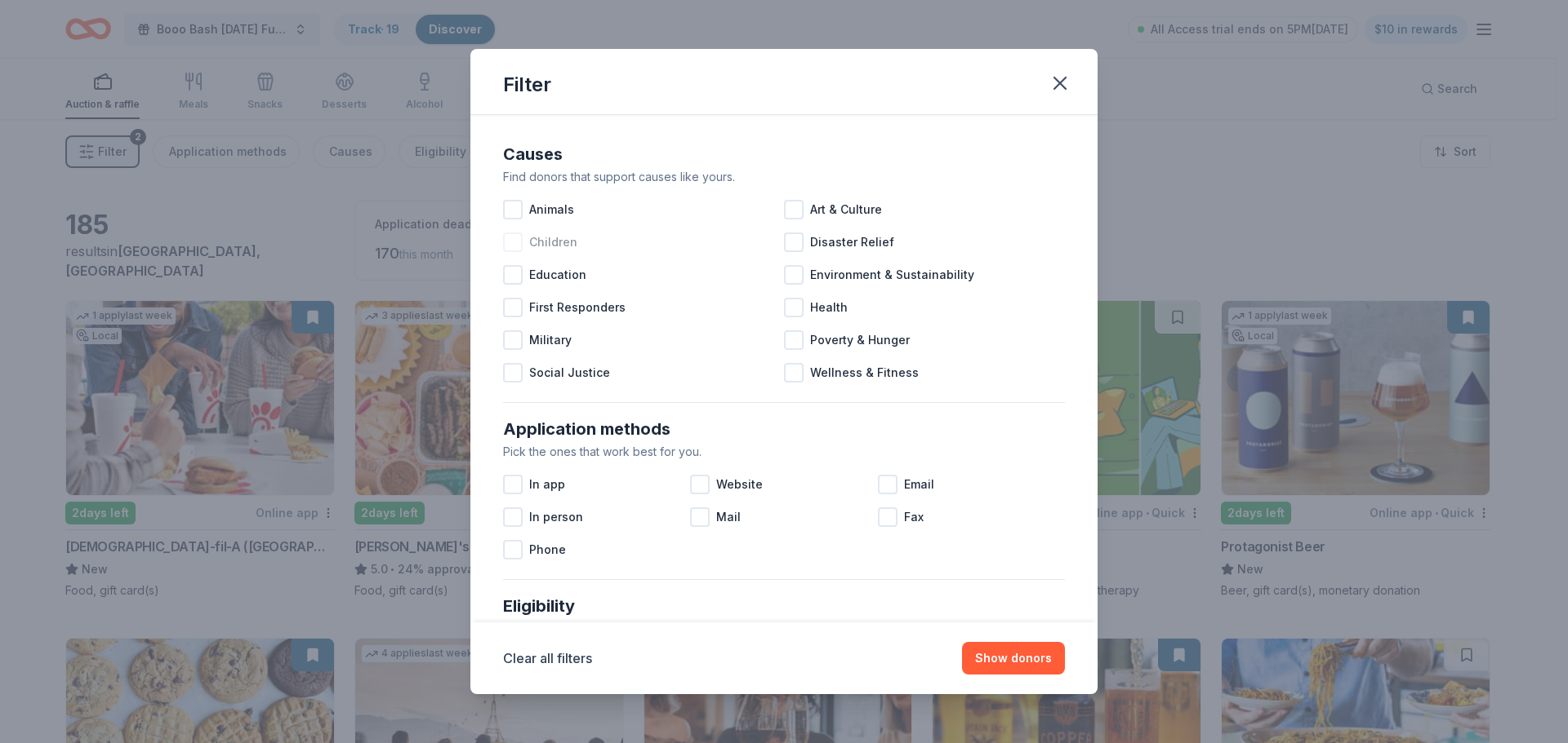
click at [503, 253] on div at bounding box center [513, 243] width 20 height 20
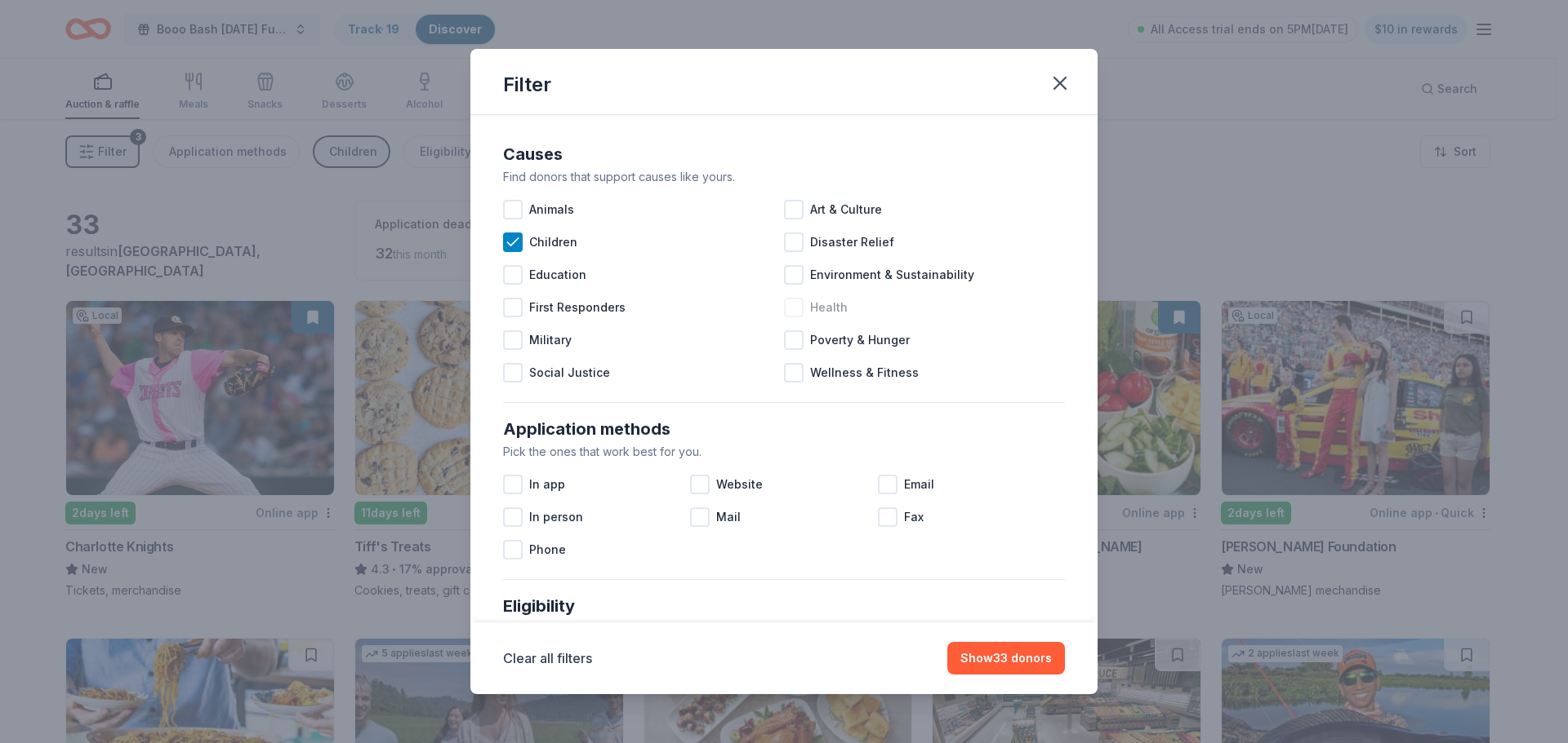
click at [792, 317] on div at bounding box center [793, 307] width 20 height 20
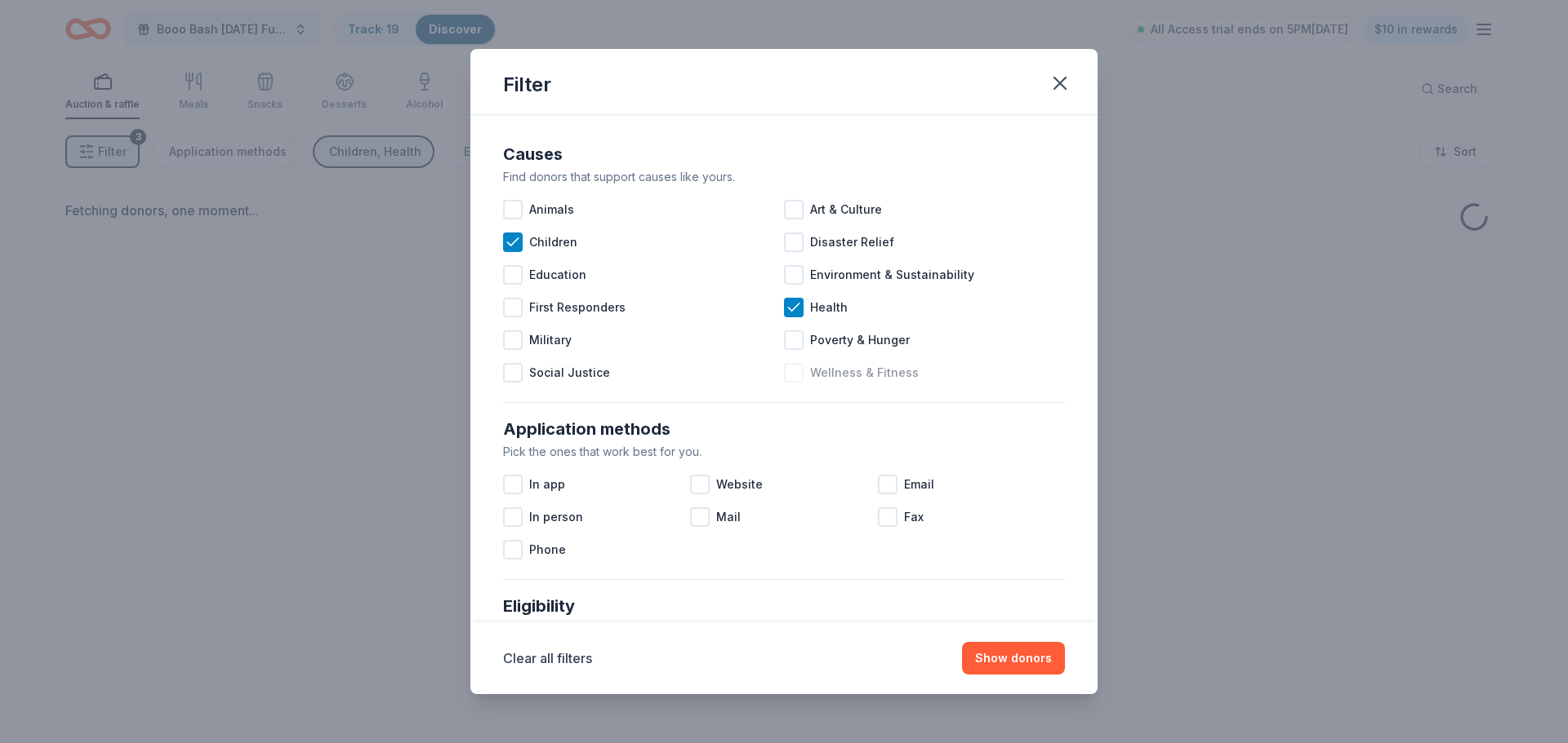
click at [791, 383] on div at bounding box center [793, 373] width 20 height 20
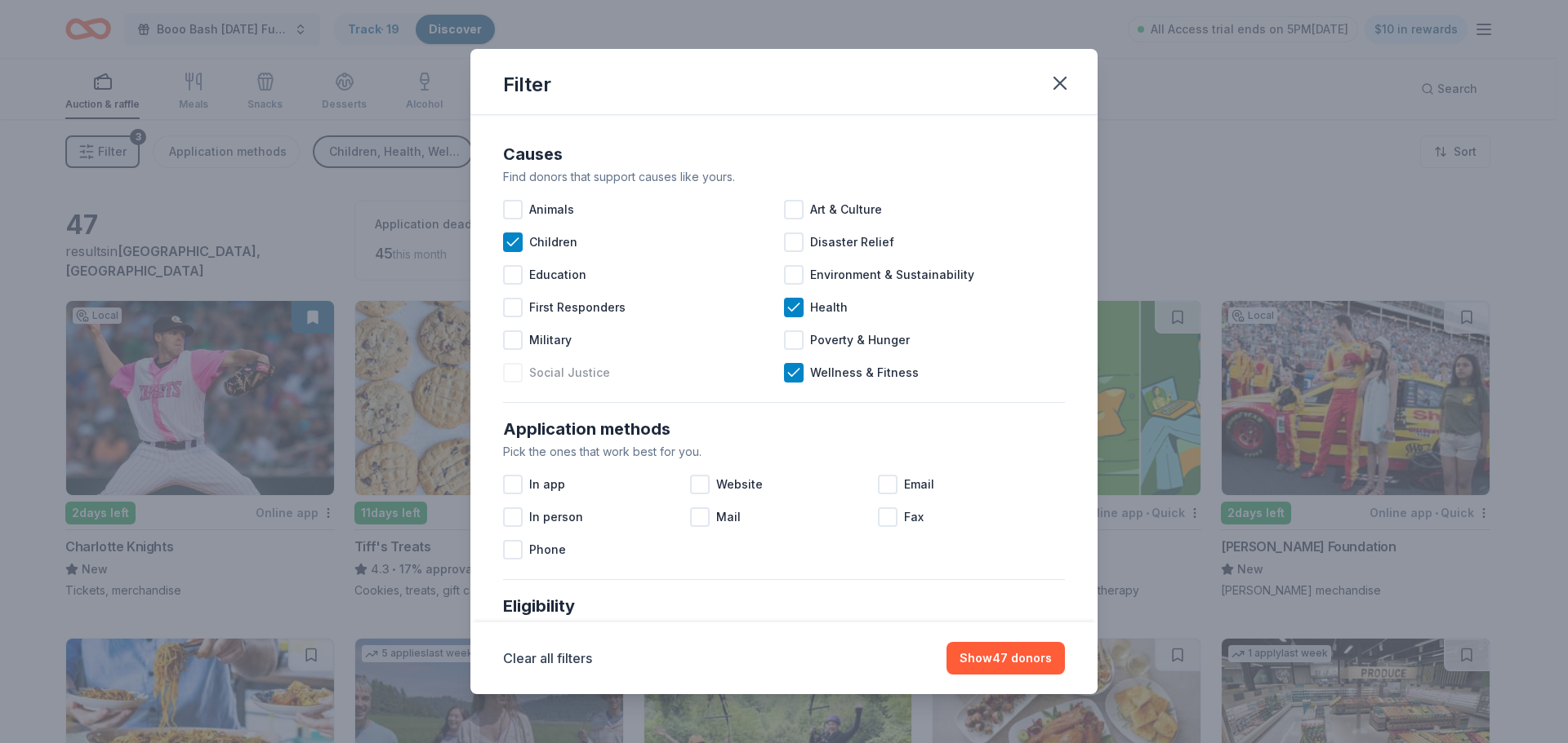
click at [595, 390] on div "Social Justice" at bounding box center [643, 372] width 281 height 32
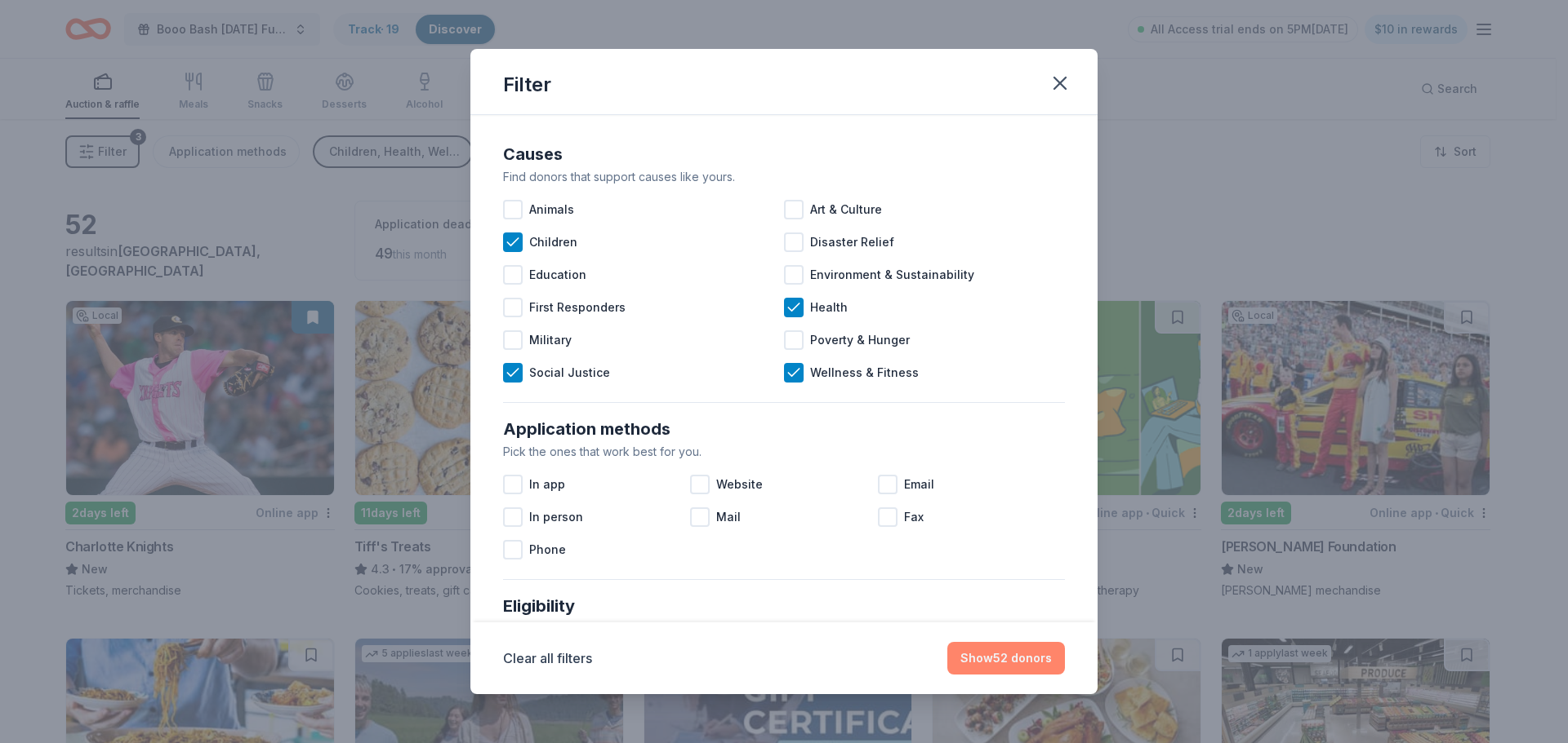
click at [1036, 656] on button "Show 52 donors" at bounding box center [1006, 658] width 118 height 32
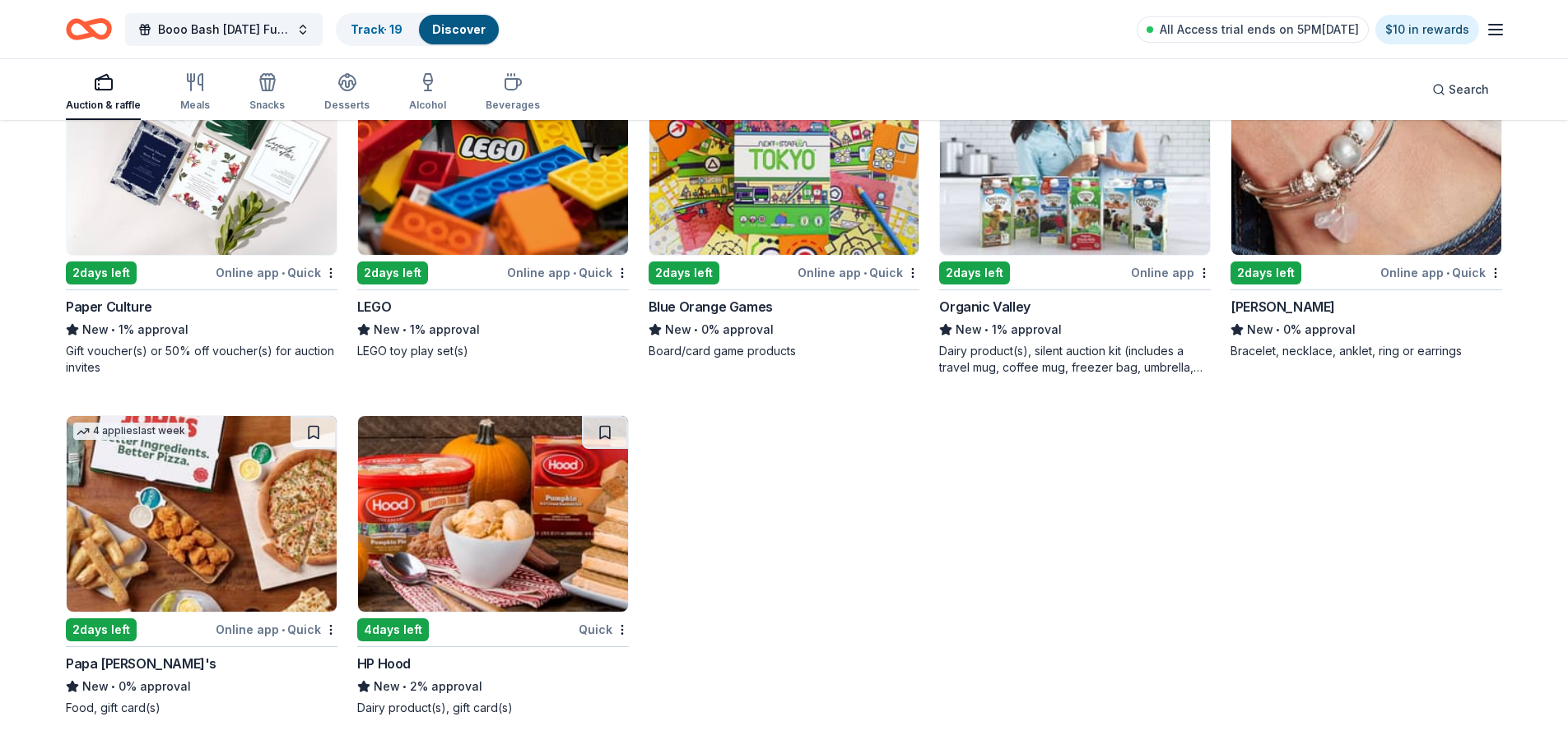
scroll to position [3644, 0]
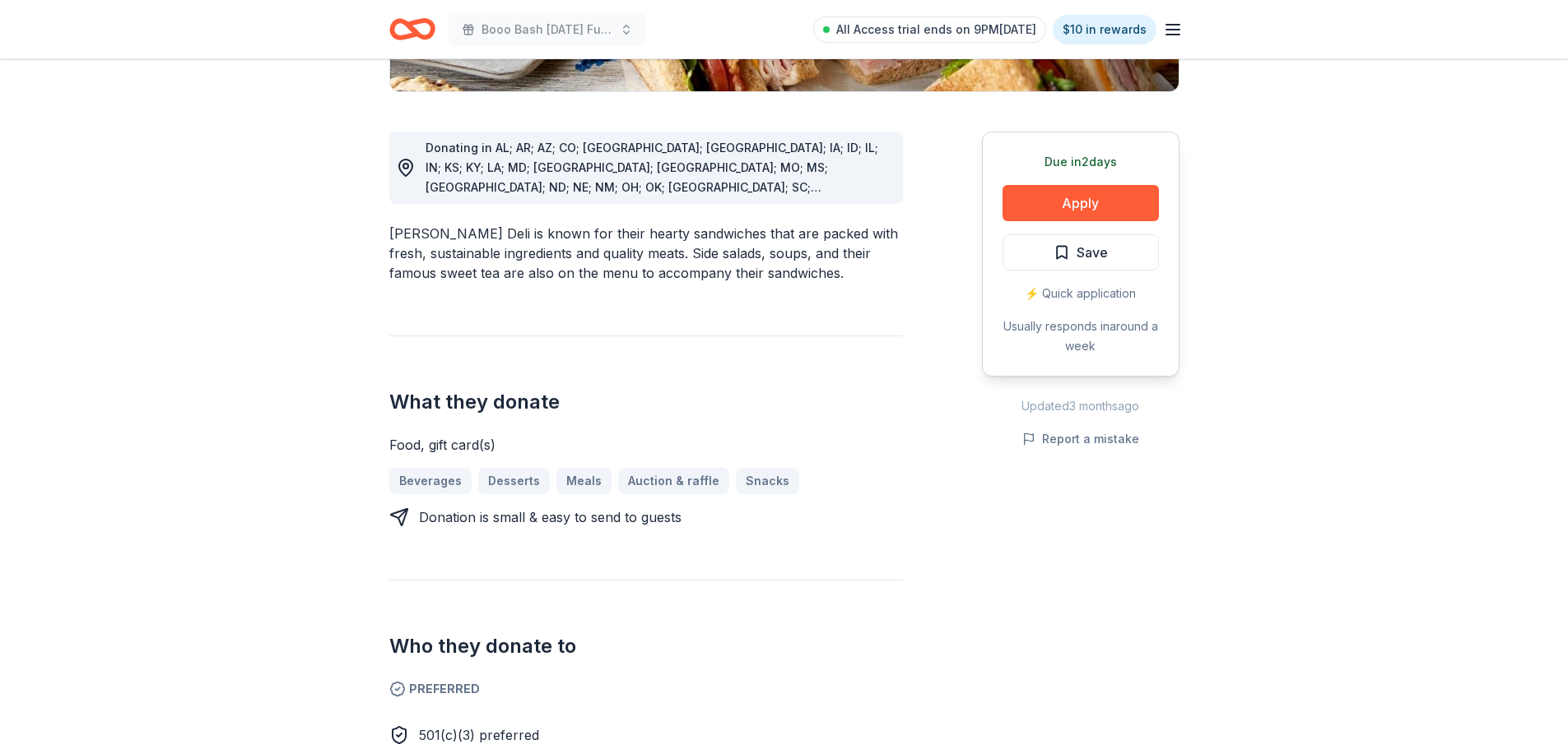
scroll to position [412, 0]
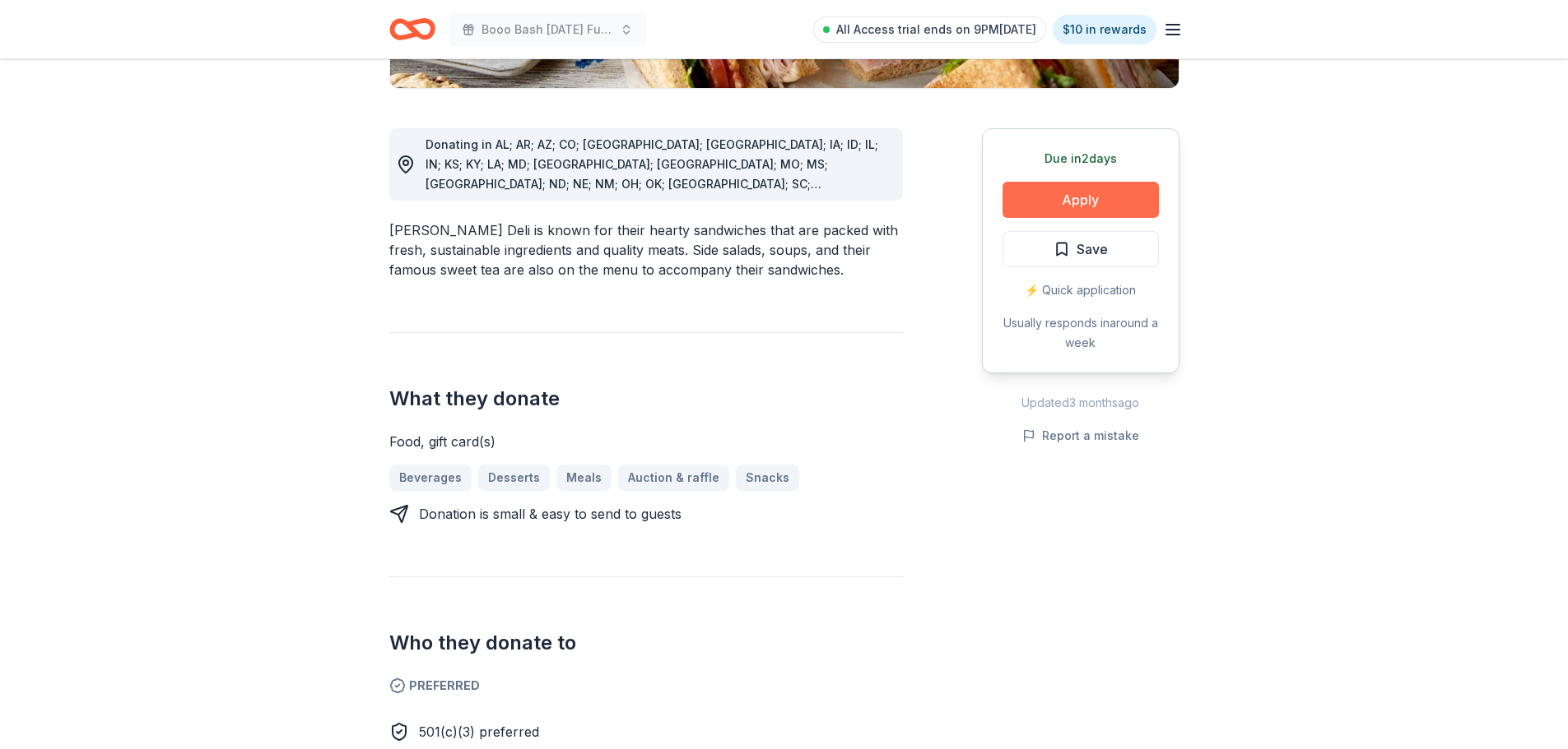
click at [1044, 218] on button "Apply" at bounding box center [1080, 199] width 156 height 37
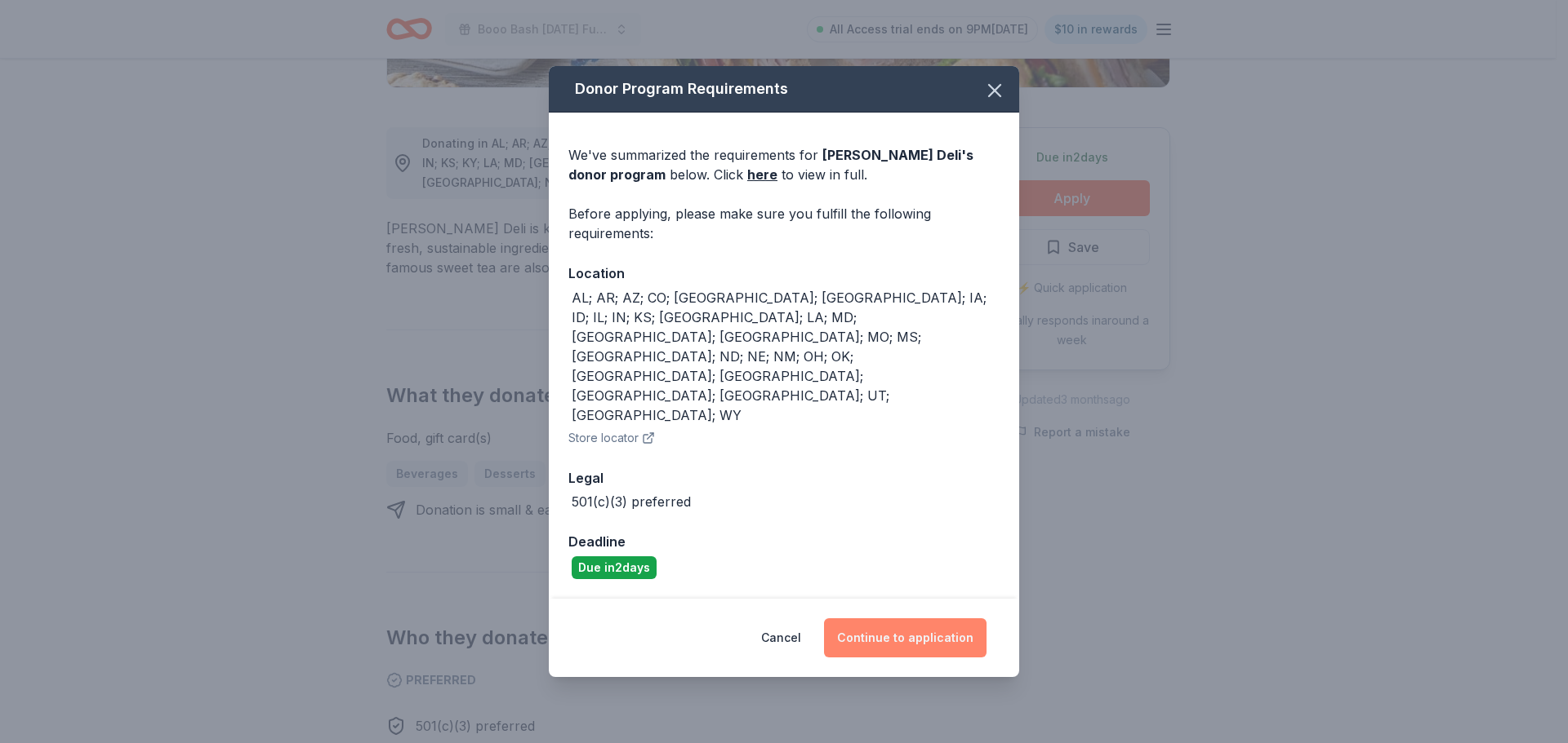
click at [915, 619] on button "Continue to application" at bounding box center [905, 638] width 163 height 39
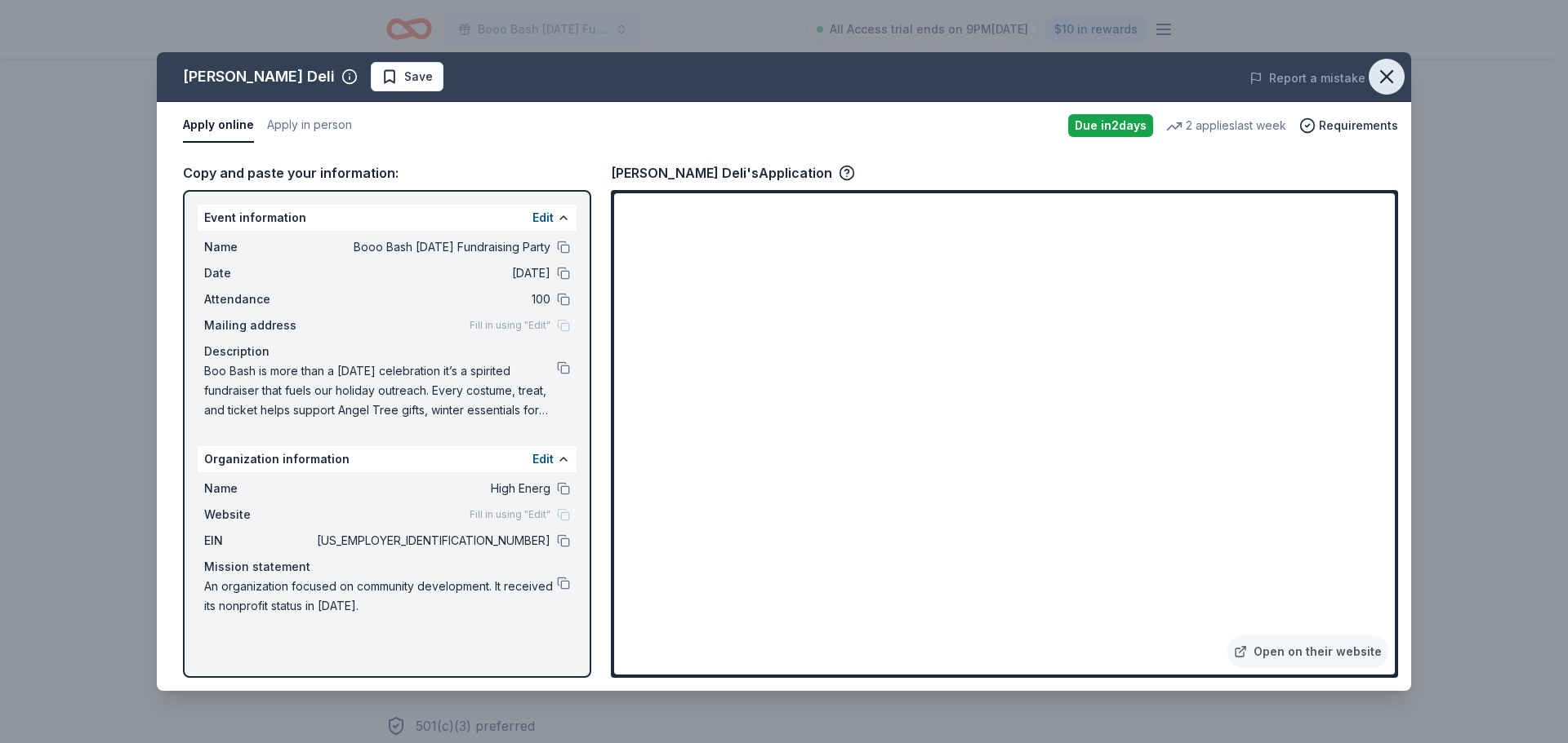
click at [1390, 73] on icon "button" at bounding box center [1386, 76] width 23 height 23
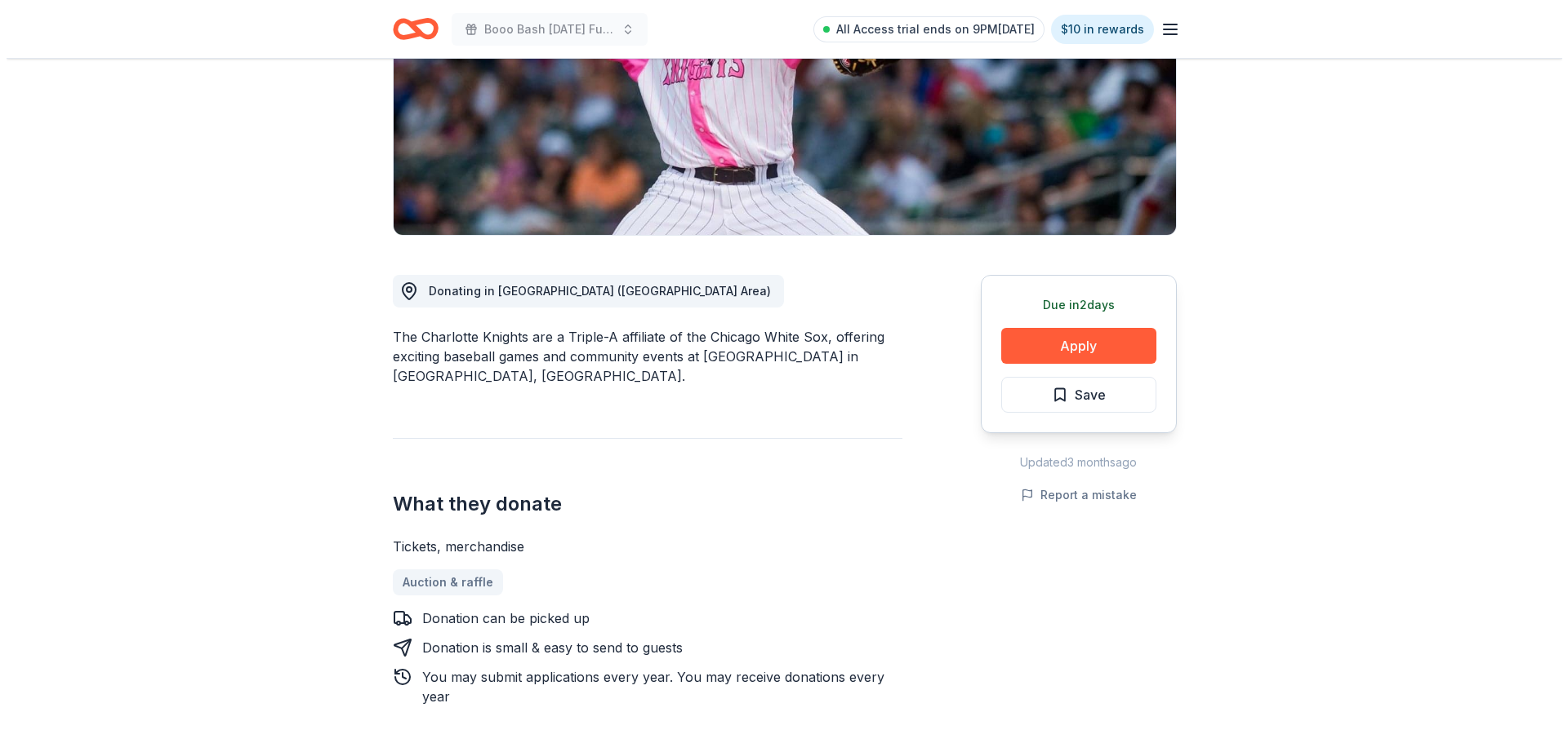
scroll to position [326, 0]
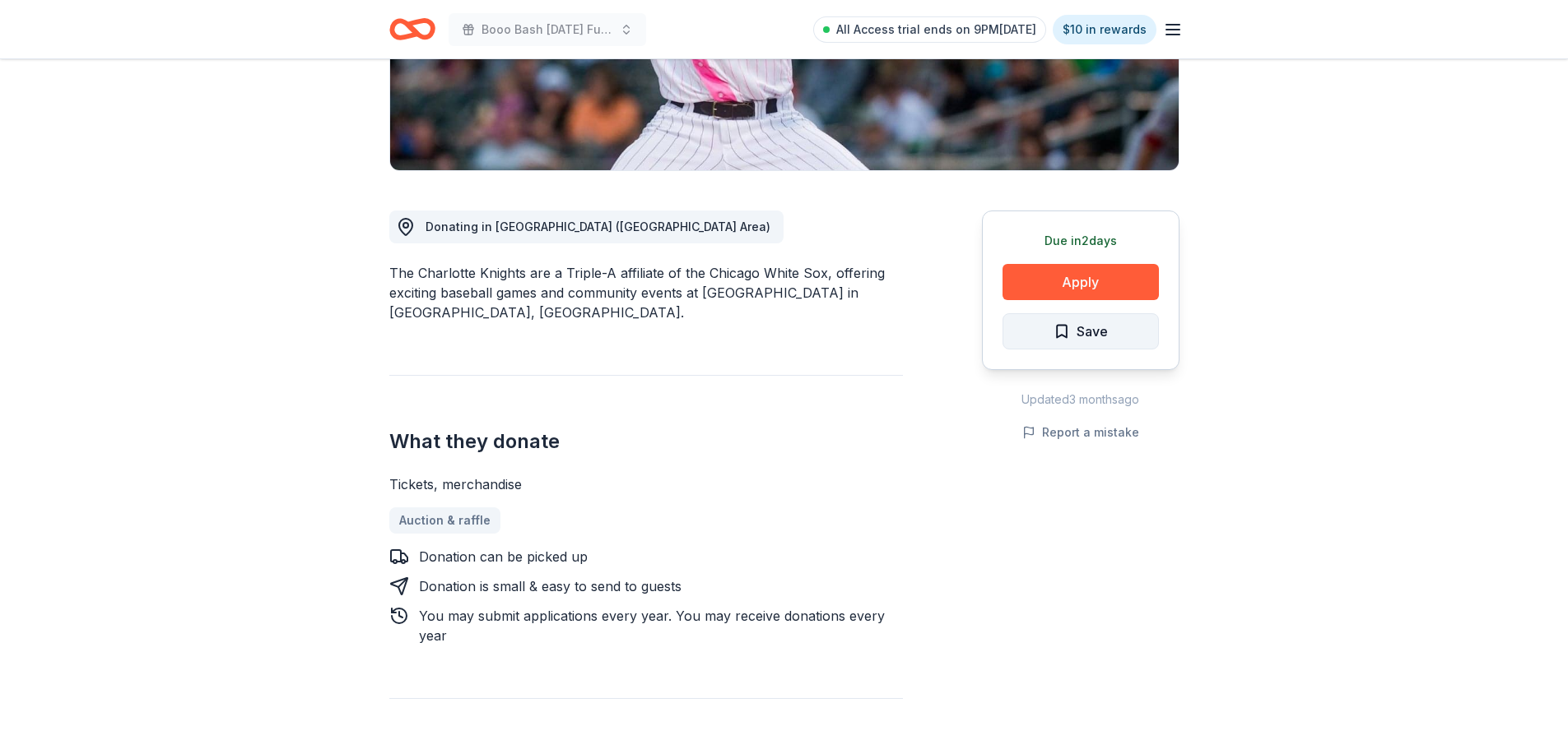
click at [1136, 349] on button "Save" at bounding box center [1080, 332] width 156 height 37
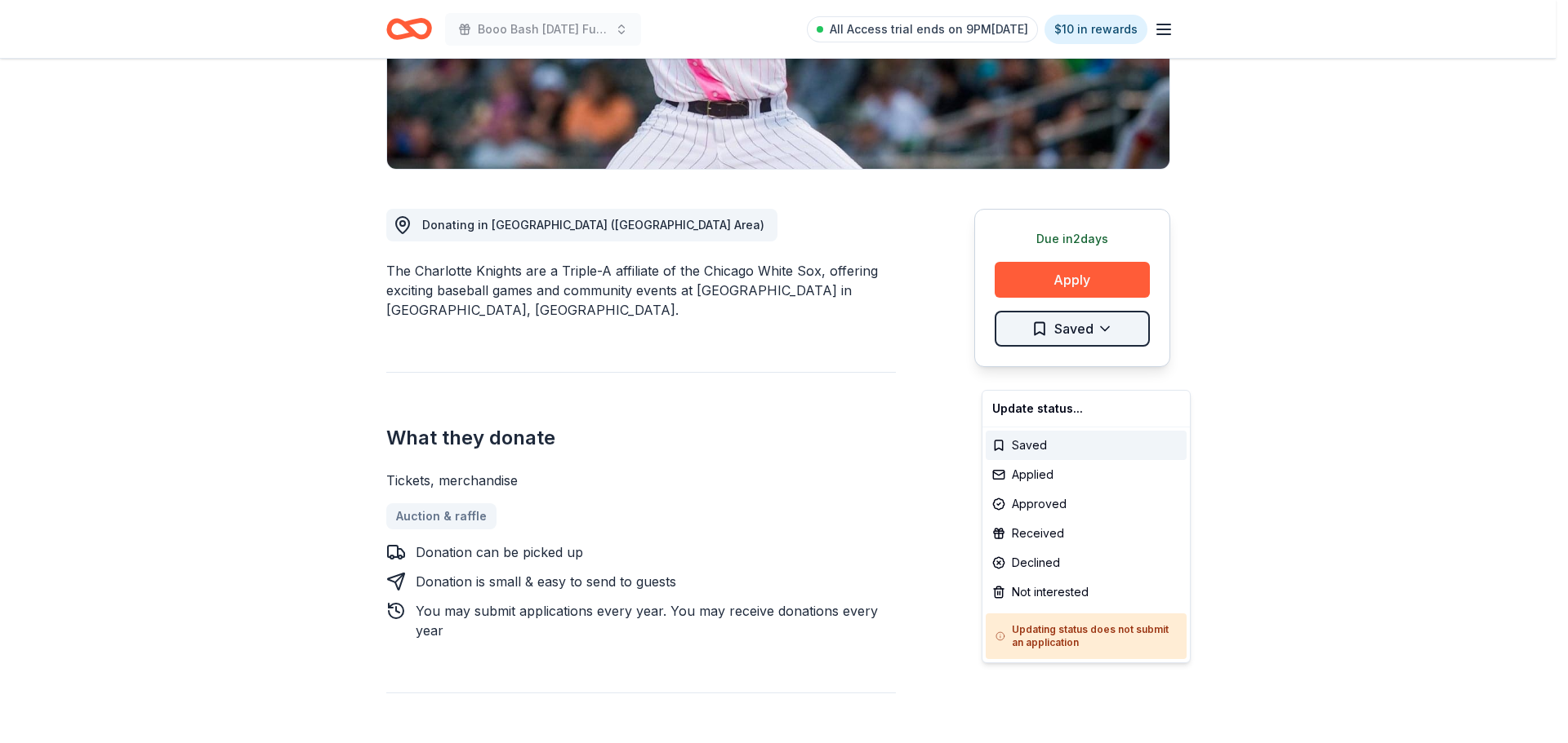
click at [1096, 366] on html "Booo Bash Halloween Fundraising Party All Access trial ends on 9PM, 9/28 $10 in…" at bounding box center [784, 45] width 1568 height 743
click at [1068, 512] on div "Approved" at bounding box center [1085, 504] width 201 height 29
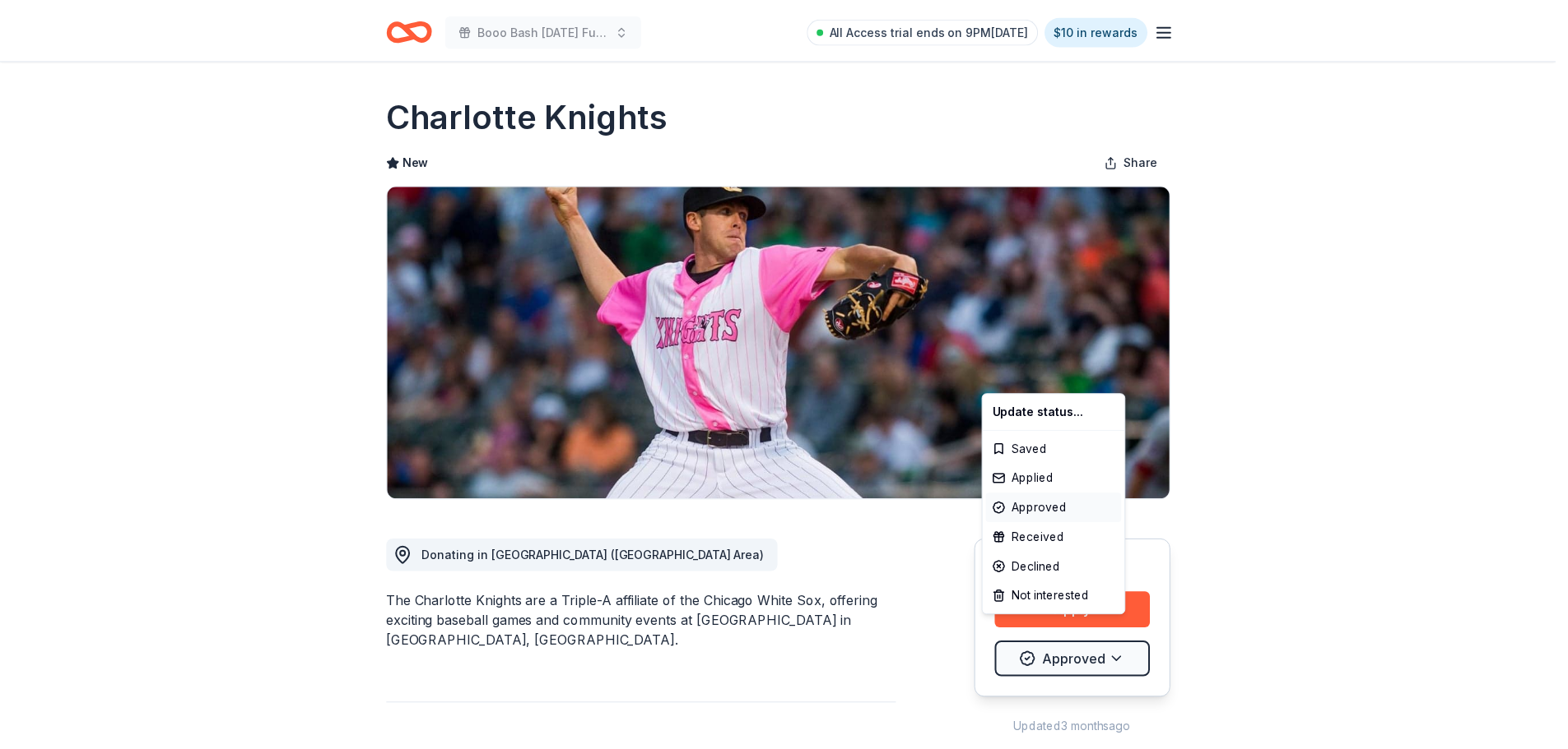
scroll to position [0, 0]
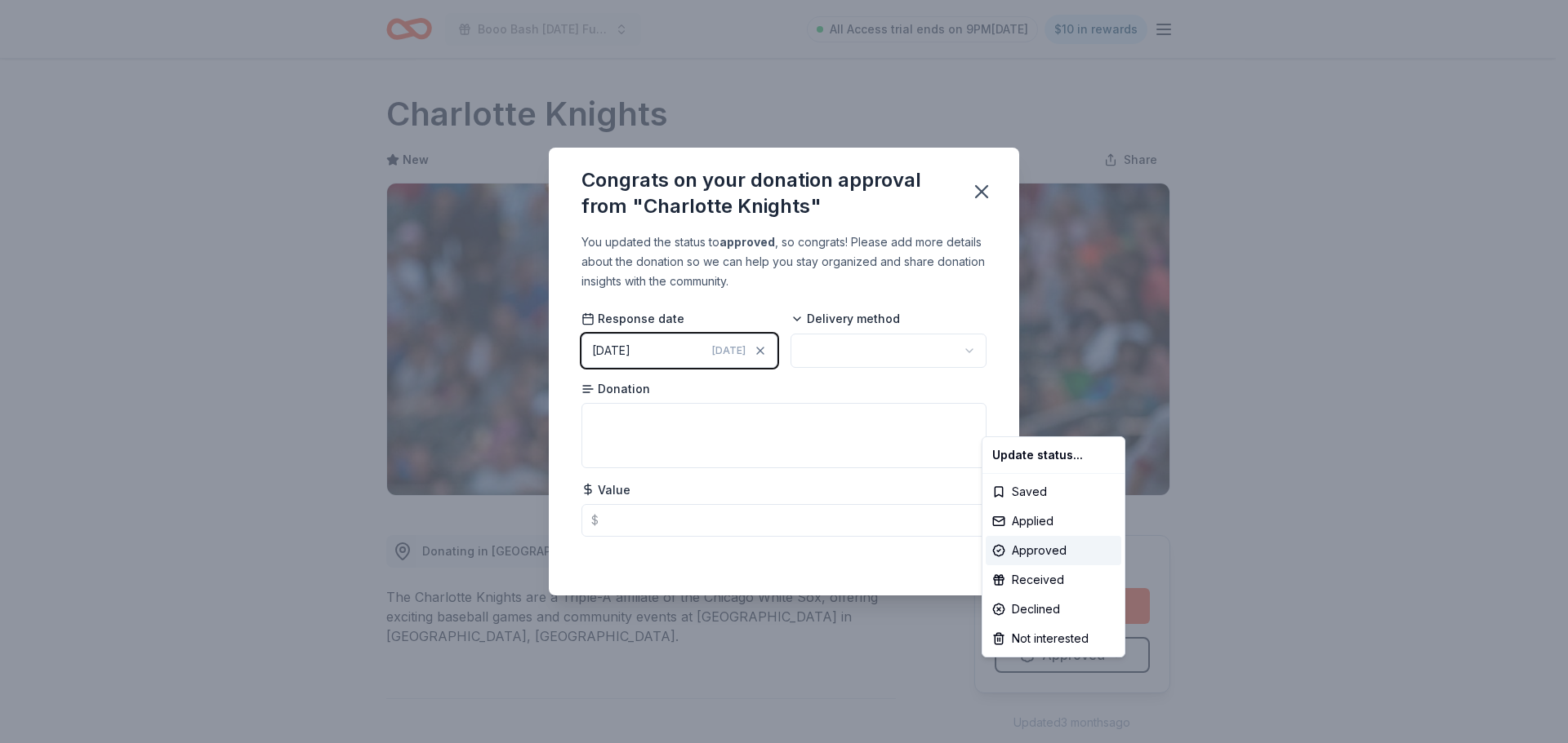
click at [850, 349] on html "Booo Bash Halloween Fundraising Party All Access trial ends on 9PM, 9/28 $10 in…" at bounding box center [784, 371] width 1568 height 743
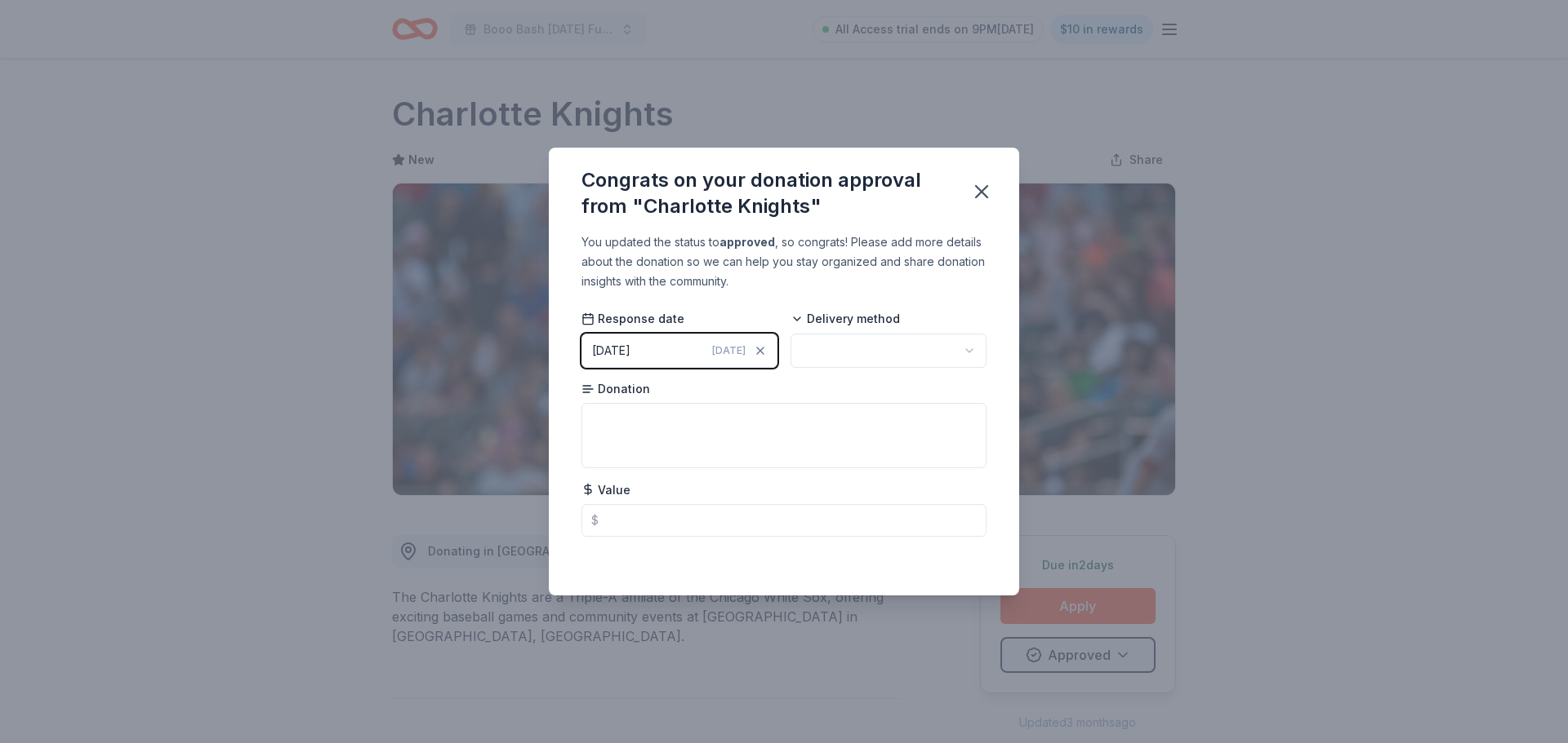
click at [848, 349] on html "Booo Bash Halloween Fundraising Party All Access trial ends on 9PM, 9/28 $10 in…" at bounding box center [784, 371] width 1568 height 743
click at [665, 419] on textarea at bounding box center [784, 436] width 404 height 66
type textarea "Tickets to LTK in December"
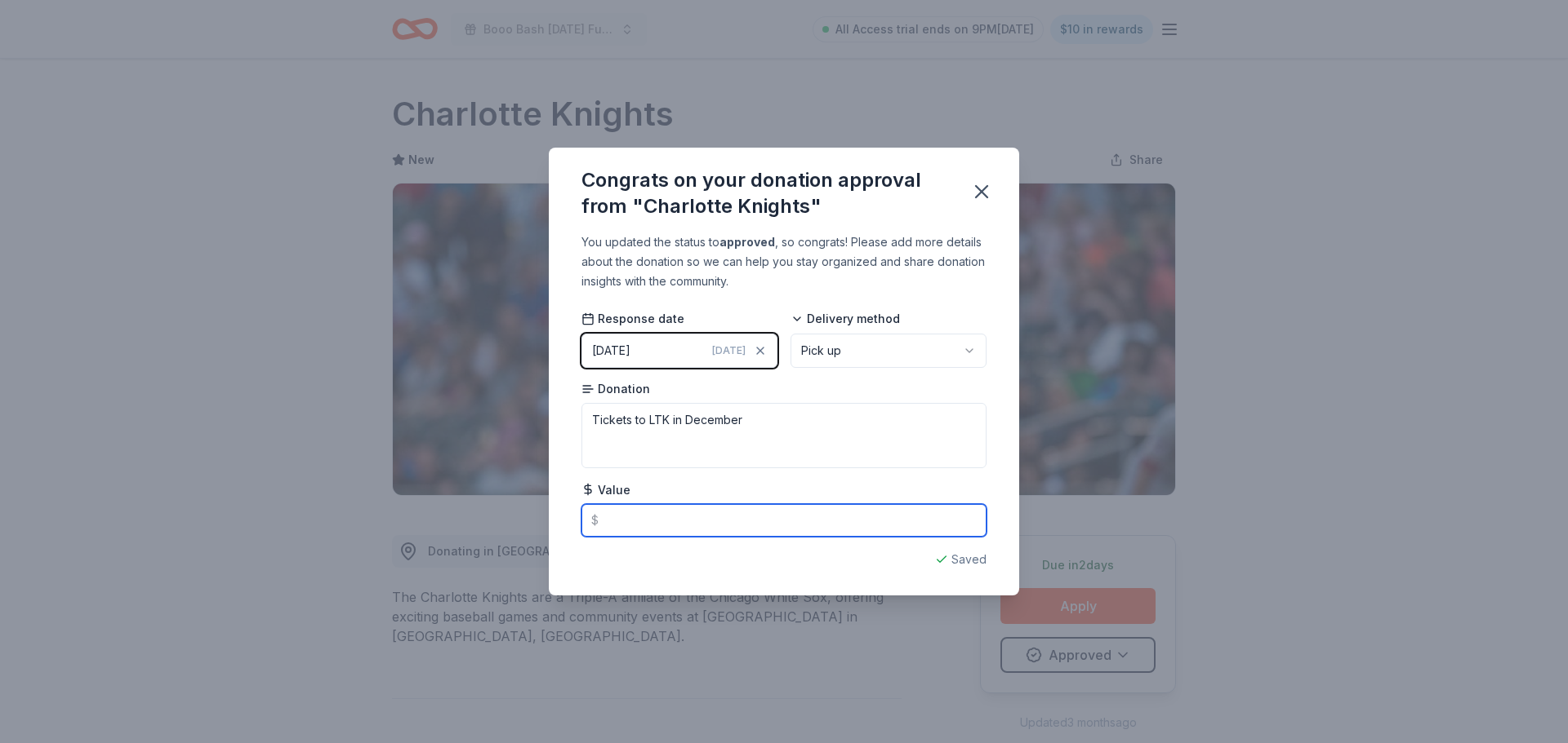
click at [653, 529] on input "text" at bounding box center [784, 520] width 404 height 32
type input "80.00"
click at [582, 423] on textarea "Tickets to LTK in December" at bounding box center [784, 436] width 404 height 66
drag, startPoint x: 620, startPoint y: 423, endPoint x: 562, endPoint y: 423, distance: 58.0
click at [562, 423] on div "You updated the status to approved , so congrats! Please add more details about…" at bounding box center [784, 414] width 470 height 363
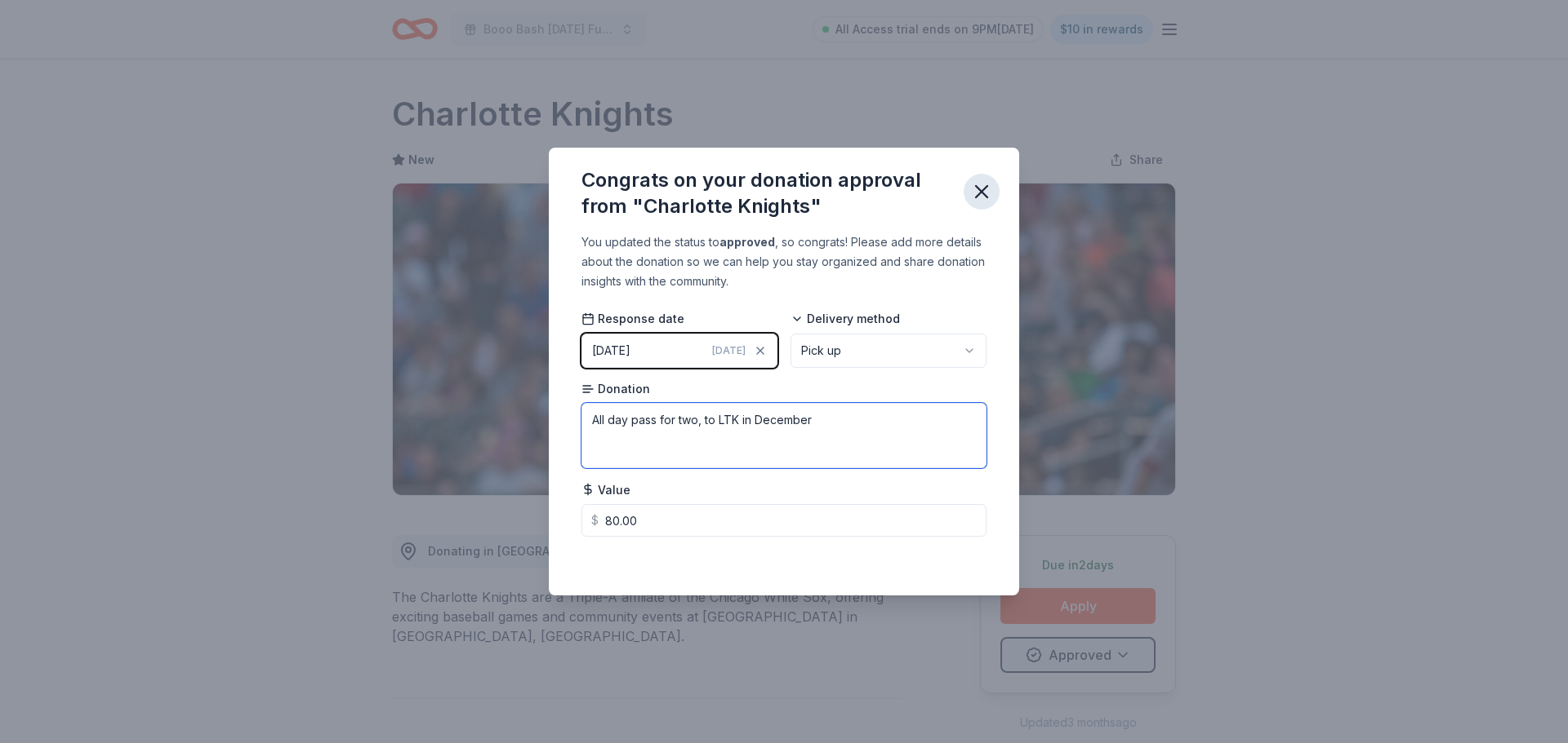
type textarea "All day pass for two, to LTK in December"
click at [987, 186] on icon "button" at bounding box center [981, 192] width 12 height 12
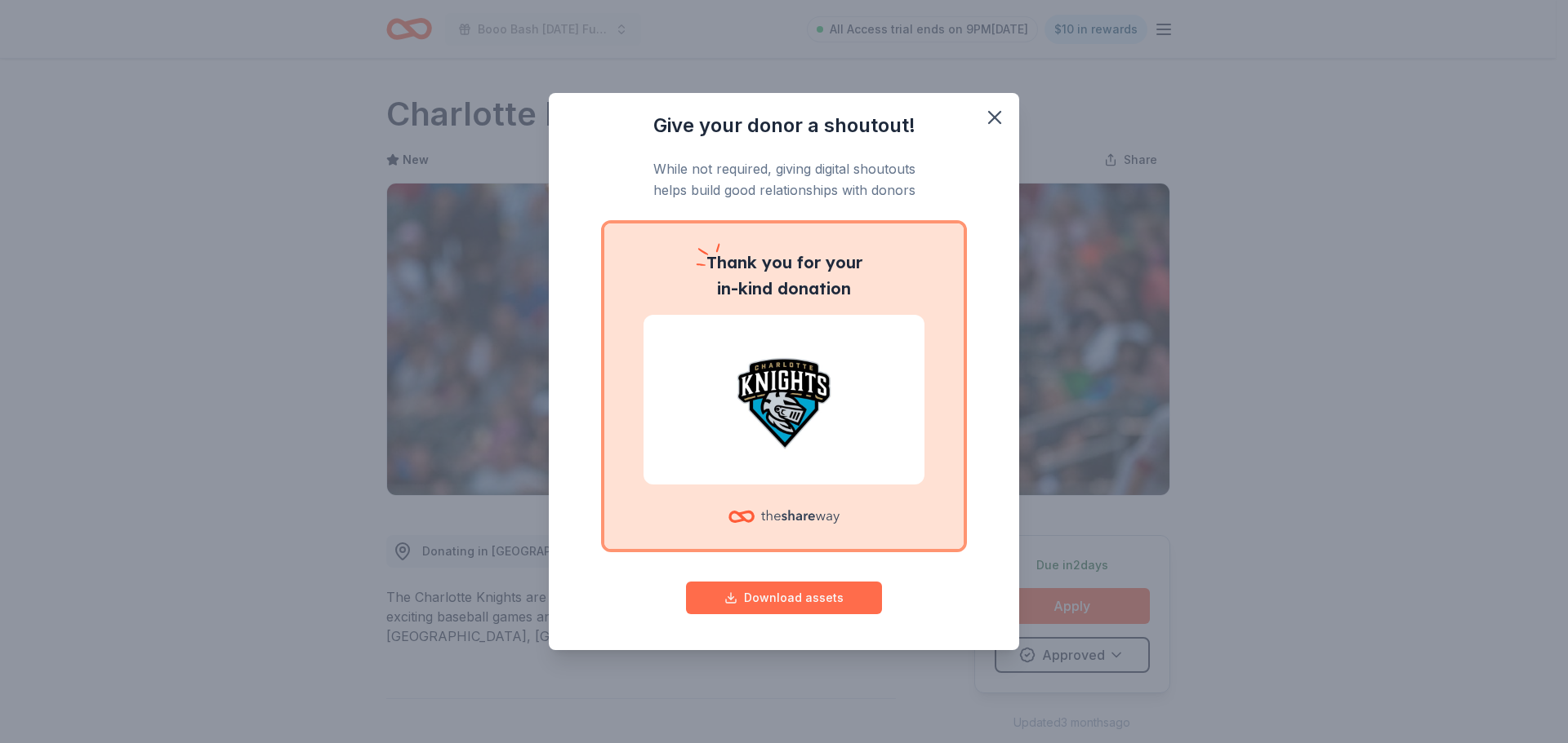
click at [821, 615] on button "Download assets" at bounding box center [784, 597] width 196 height 32
click at [854, 485] on div at bounding box center [784, 399] width 281 height 169
click at [797, 394] on img at bounding box center [784, 399] width 242 height 105
click at [1003, 106] on icon "button" at bounding box center [994, 116] width 23 height 23
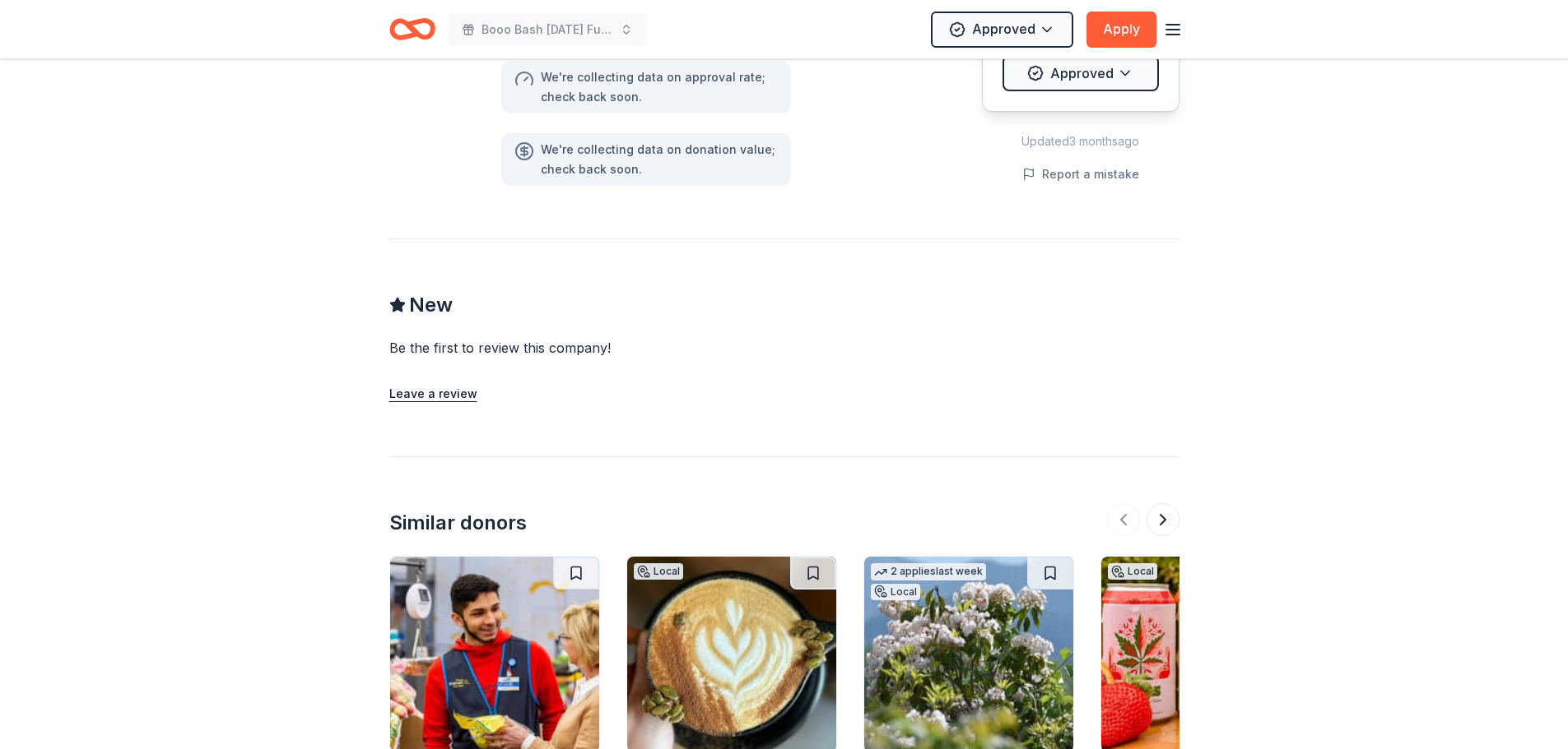
scroll to position [1227, 0]
